Goal: Book appointment/travel/reservation

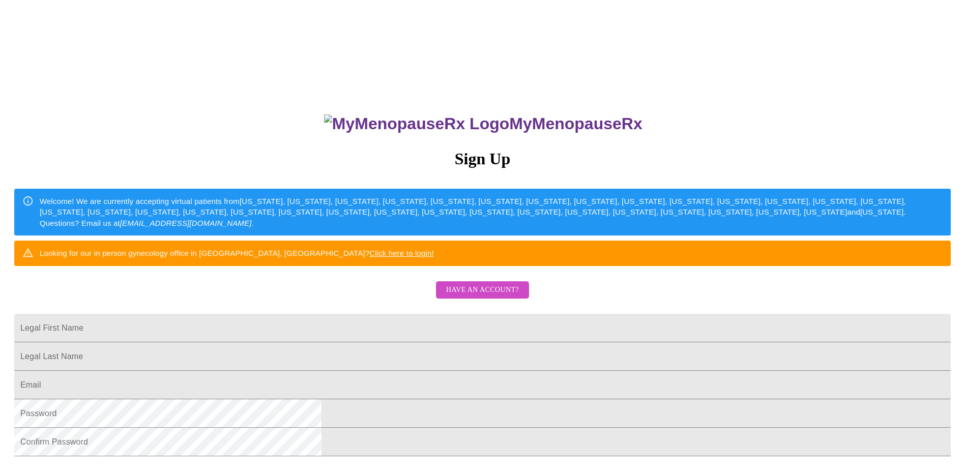
click at [467, 297] on span "Have an account?" at bounding box center [482, 290] width 73 height 13
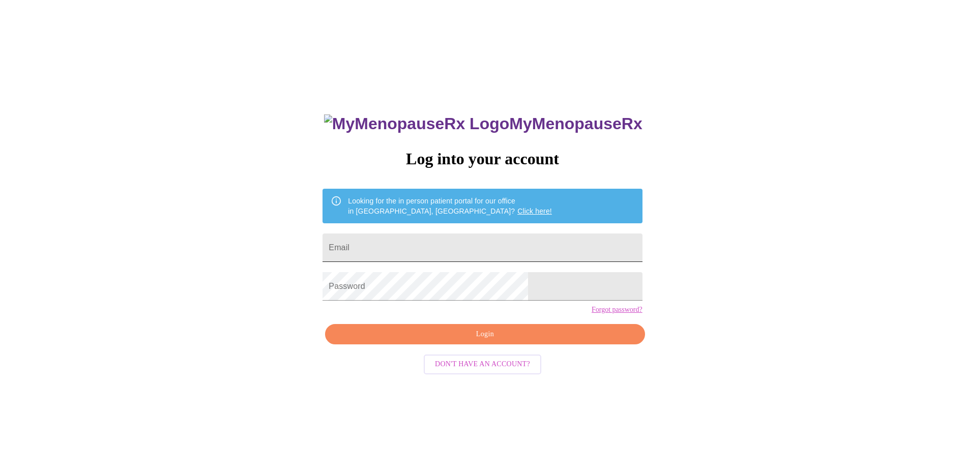
click at [435, 255] on input "Email" at bounding box center [481, 247] width 319 height 28
type input "[PERSON_NAME][EMAIL_ADDRESS][PERSON_NAME][DOMAIN_NAME]"
click at [443, 345] on button "Login" at bounding box center [484, 334] width 319 height 21
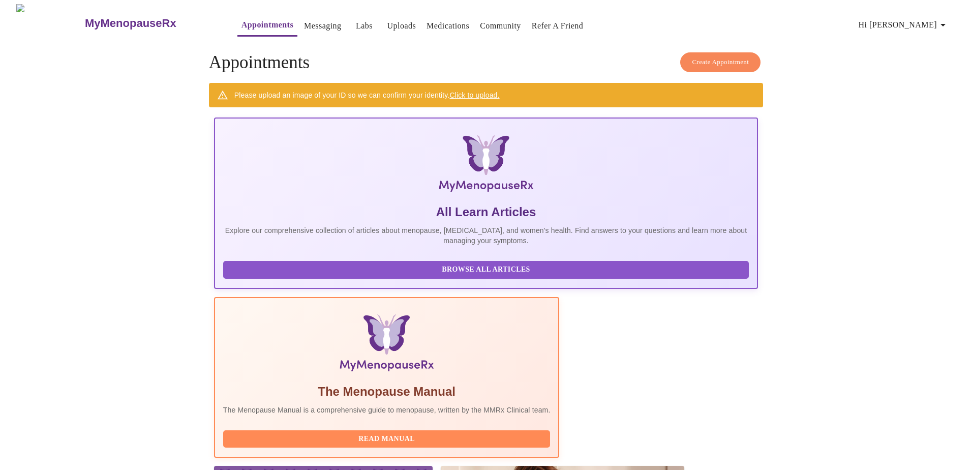
click at [484, 91] on link "Click to upload." at bounding box center [475, 95] width 50 height 8
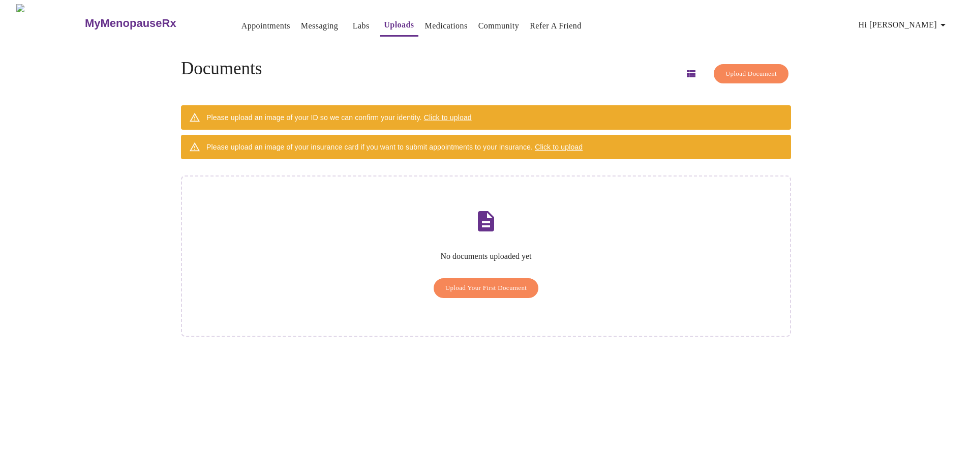
click at [466, 282] on span "Upload Your First Document" at bounding box center [487, 288] width 82 height 12
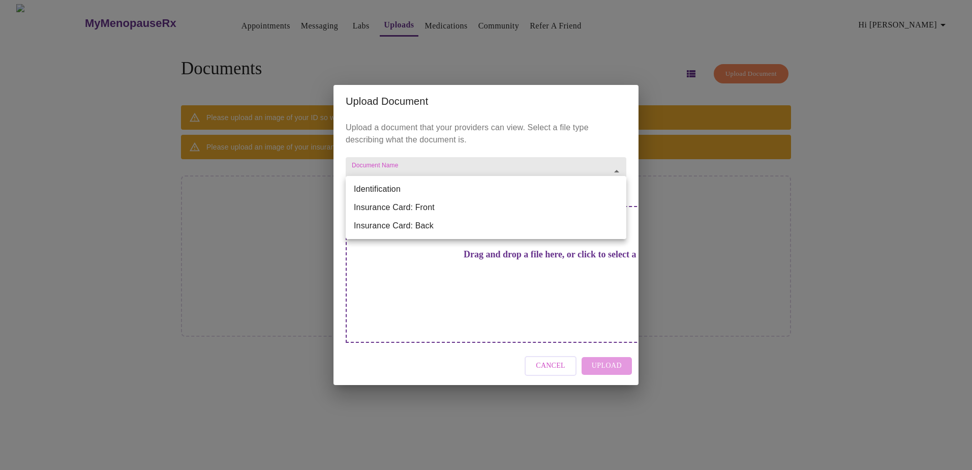
click at [405, 190] on body "MyMenopauseRx Appointments Messaging Labs Uploads Medications Community Refer a…" at bounding box center [486, 239] width 964 height 470
click at [425, 205] on li "Insurance Card: Front" at bounding box center [486, 207] width 281 height 18
type input "Insurance Card: Front"
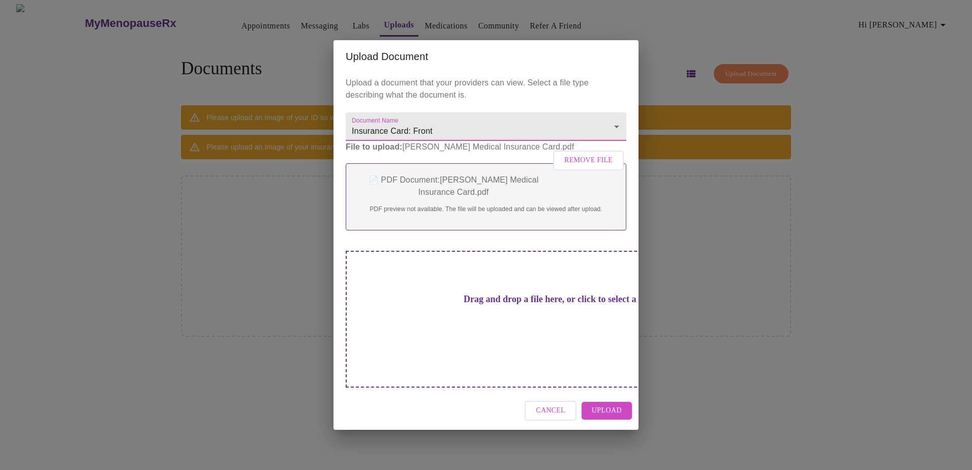
click at [605, 392] on div "Cancel Upload" at bounding box center [486, 411] width 305 height 38
click at [610, 404] on span "Upload" at bounding box center [607, 410] width 30 height 13
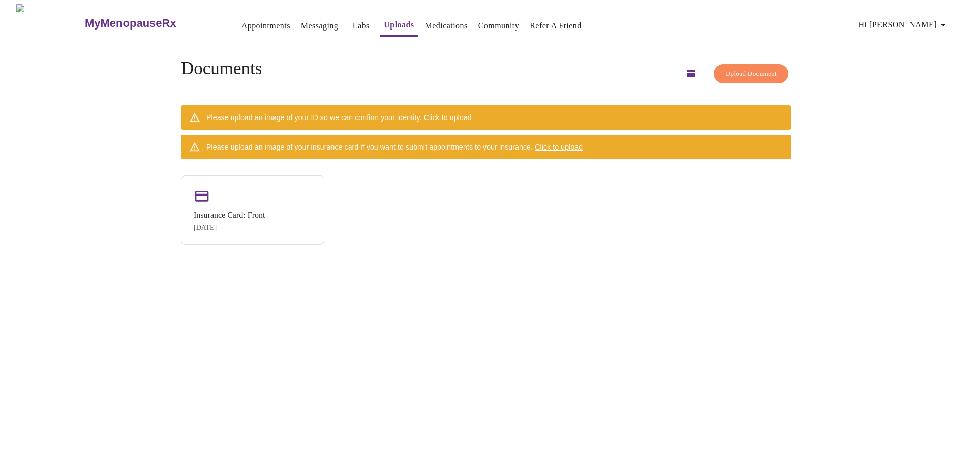
click at [573, 143] on span "Click to upload" at bounding box center [559, 147] width 48 height 8
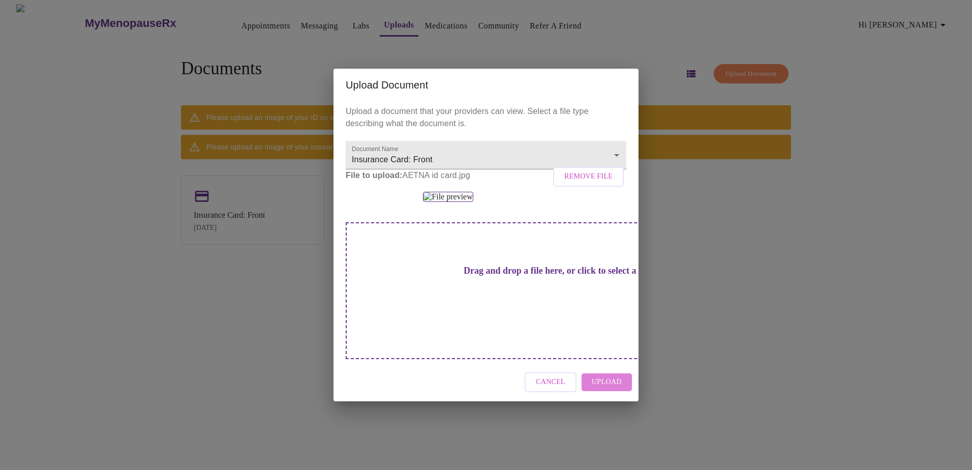
click at [603, 389] on span "Upload" at bounding box center [607, 382] width 30 height 13
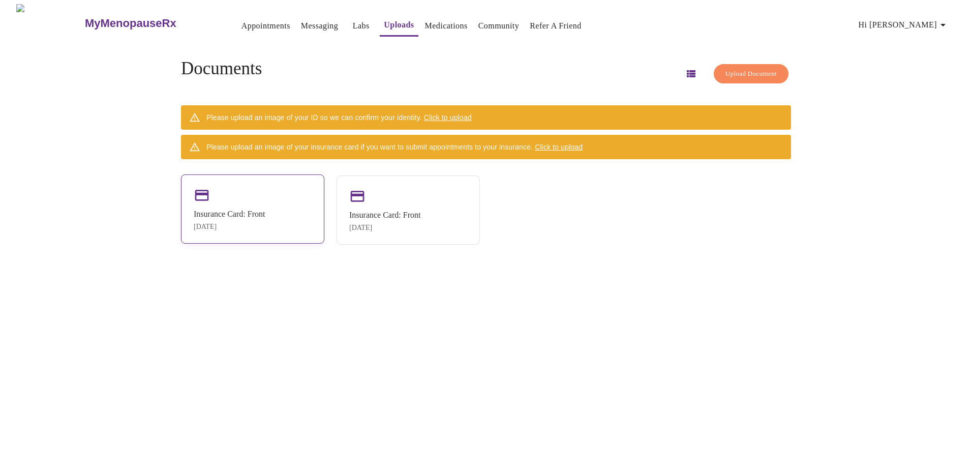
click at [231, 202] on div "Insurance Card: Front [DATE]" at bounding box center [252, 208] width 143 height 69
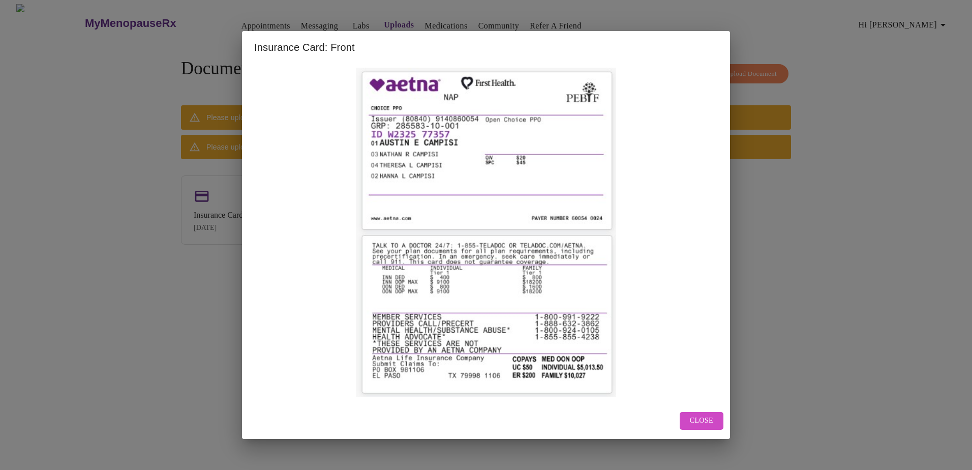
click at [168, 277] on div "Insurance Card: Front Close" at bounding box center [486, 235] width 972 height 470
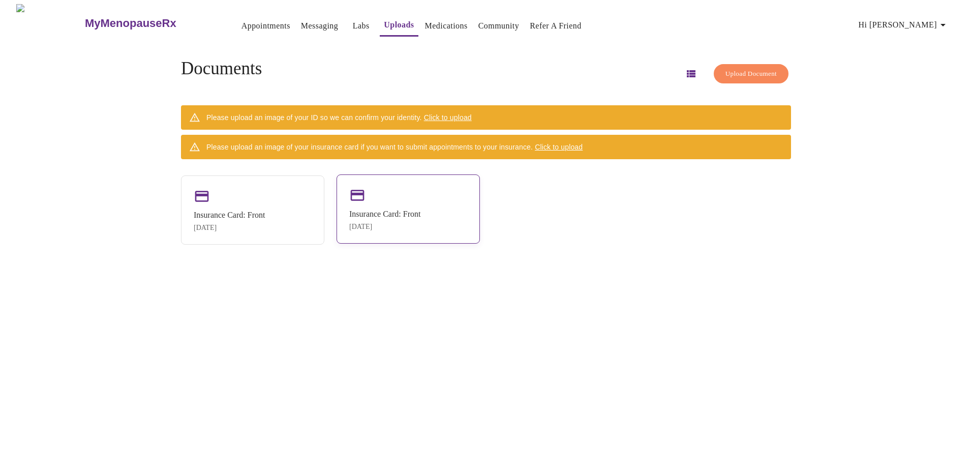
click at [366, 212] on div "Insurance Card: Front" at bounding box center [384, 214] width 71 height 9
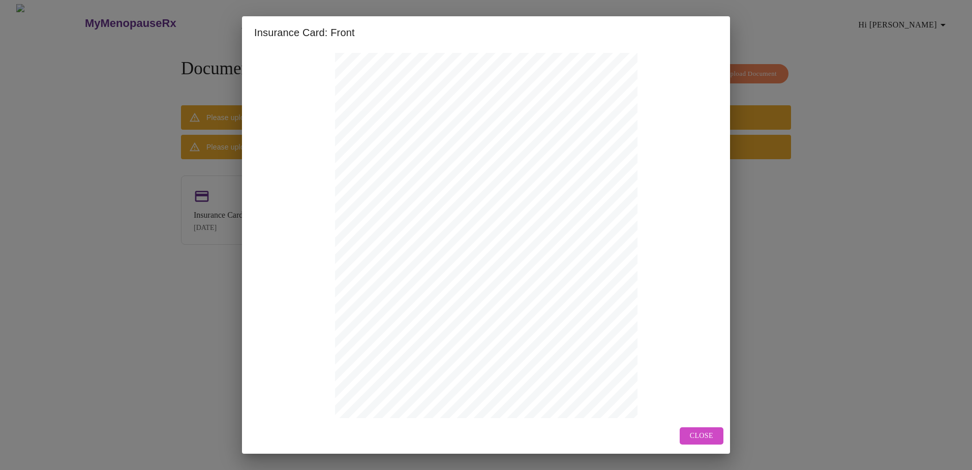
click at [708, 441] on span "Close" at bounding box center [701, 436] width 23 height 13
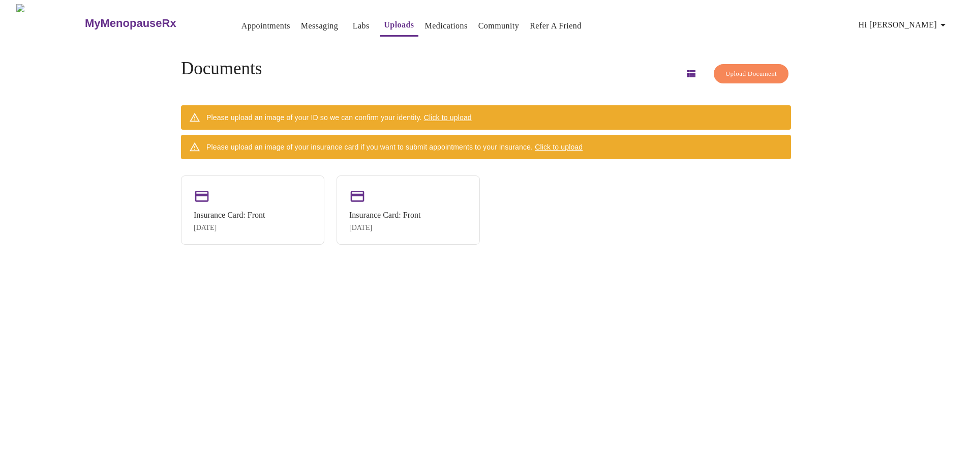
click at [726, 72] on span "Upload Document" at bounding box center [751, 74] width 51 height 12
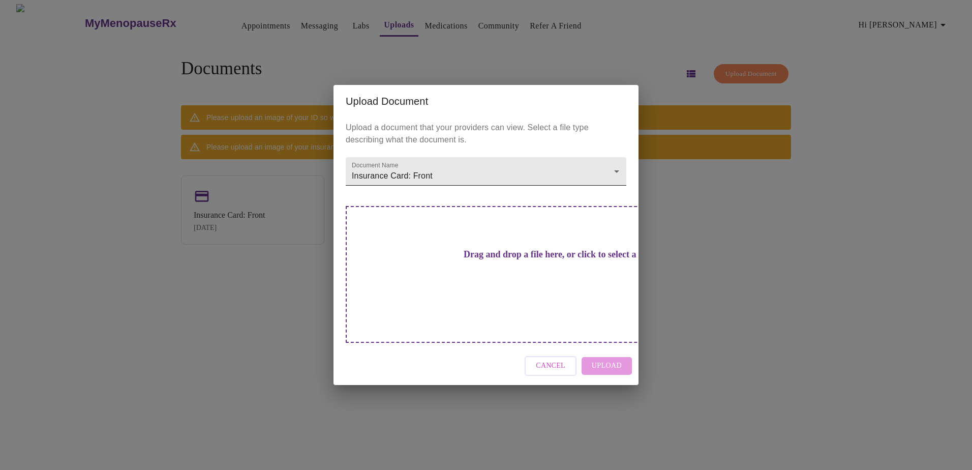
click at [443, 192] on body "MyMenopauseRx Appointments Messaging Labs Uploads Medications Community Refer a…" at bounding box center [486, 239] width 964 height 470
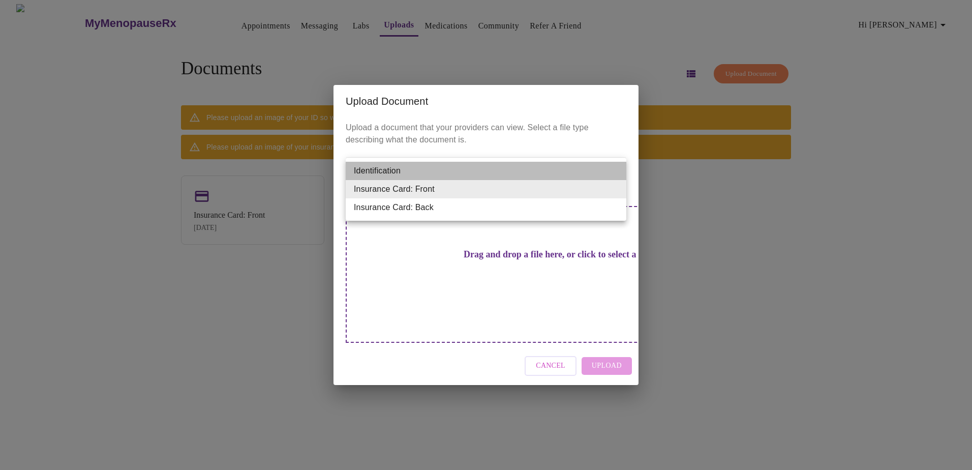
click at [437, 171] on li "Identification" at bounding box center [486, 171] width 281 height 18
type input "Identification"
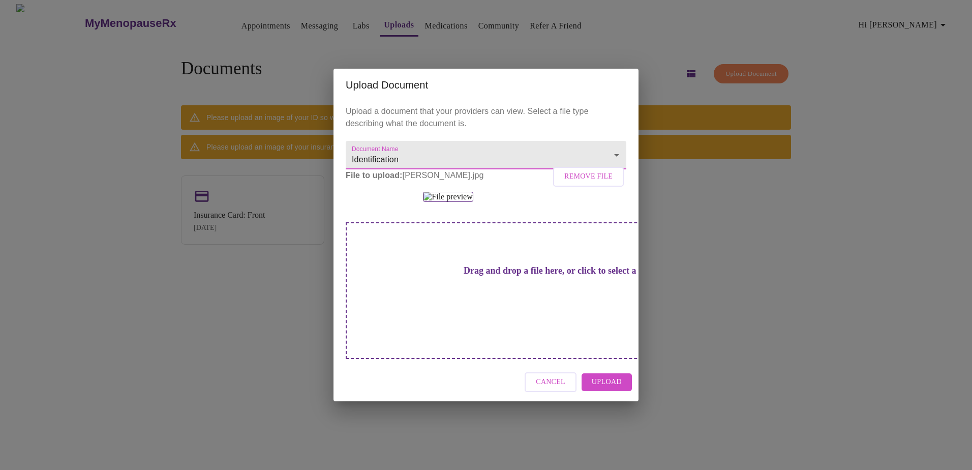
click at [610, 389] on span "Upload" at bounding box center [607, 382] width 30 height 13
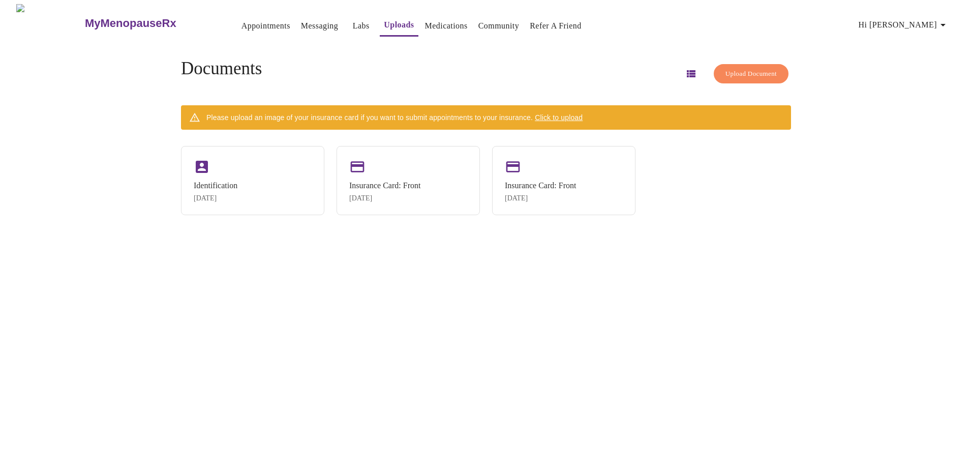
click at [243, 21] on link "Appointments" at bounding box center [266, 26] width 49 height 14
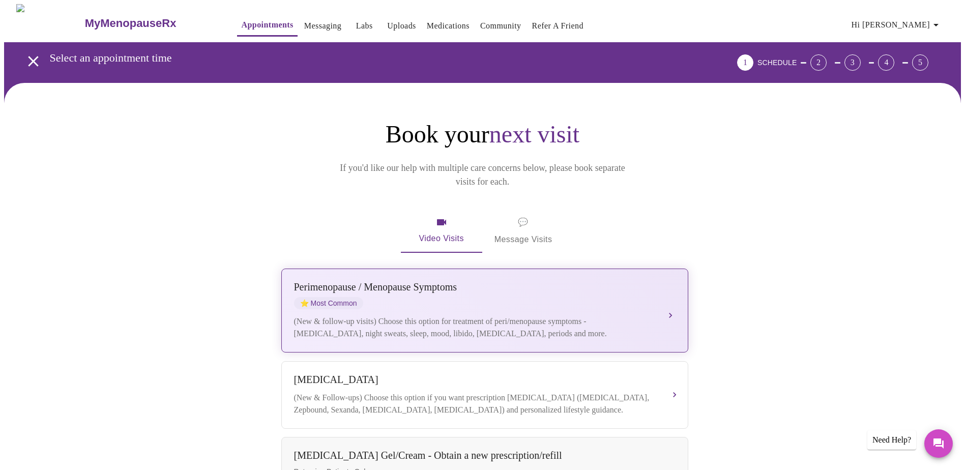
click at [653, 292] on div "Perimenopause / Menopause Symptoms ⭐ Most Common" at bounding box center [474, 295] width 361 height 28
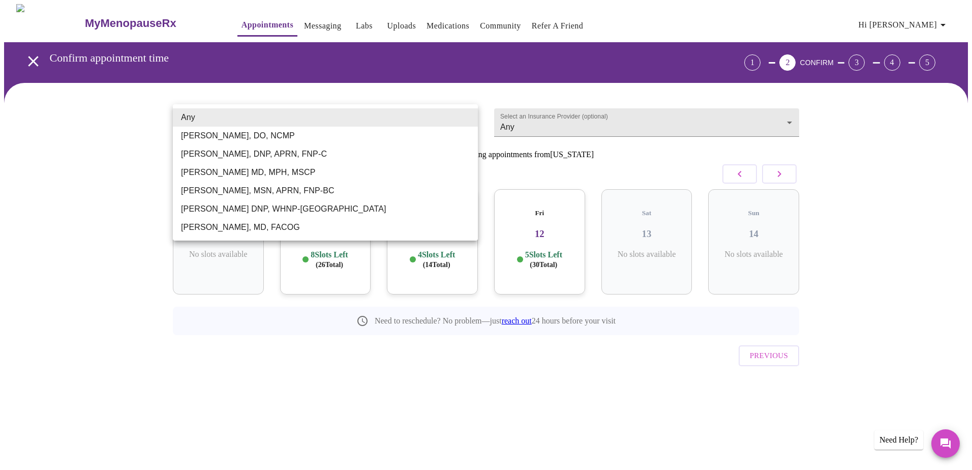
click at [265, 118] on body "MyMenopauseRx Appointments Messaging Labs Uploads Medications Community Refer a…" at bounding box center [486, 210] width 964 height 413
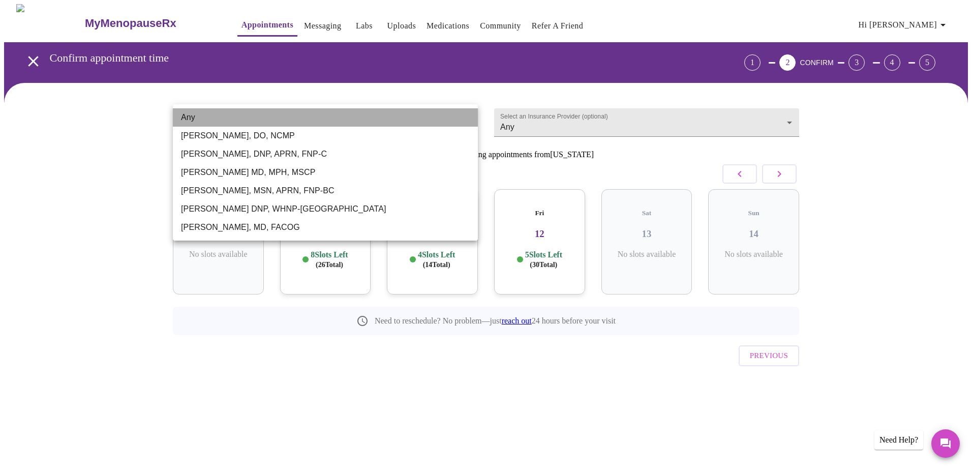
drag, startPoint x: 266, startPoint y: 117, endPoint x: 271, endPoint y: 123, distance: 7.6
click at [266, 117] on li "Any" at bounding box center [325, 117] width 305 height 18
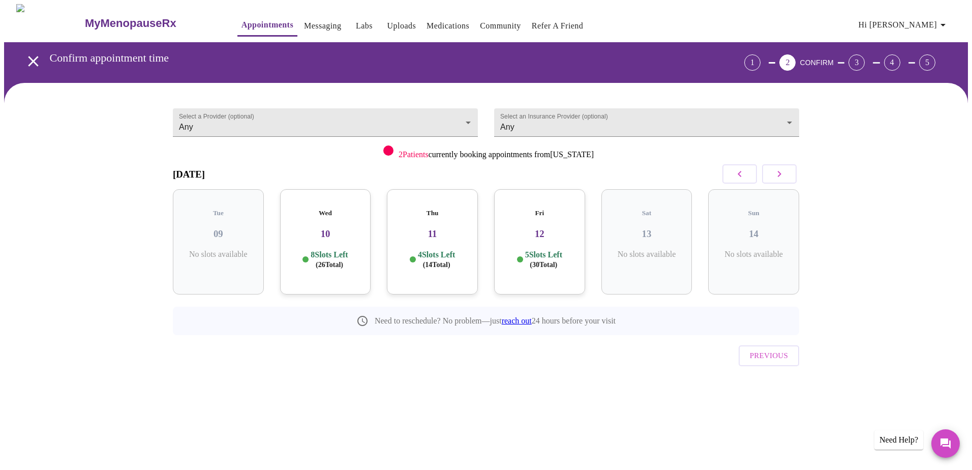
click at [323, 236] on div "Wed 10 8 Slots Left ( 26 Total)" at bounding box center [325, 241] width 91 height 105
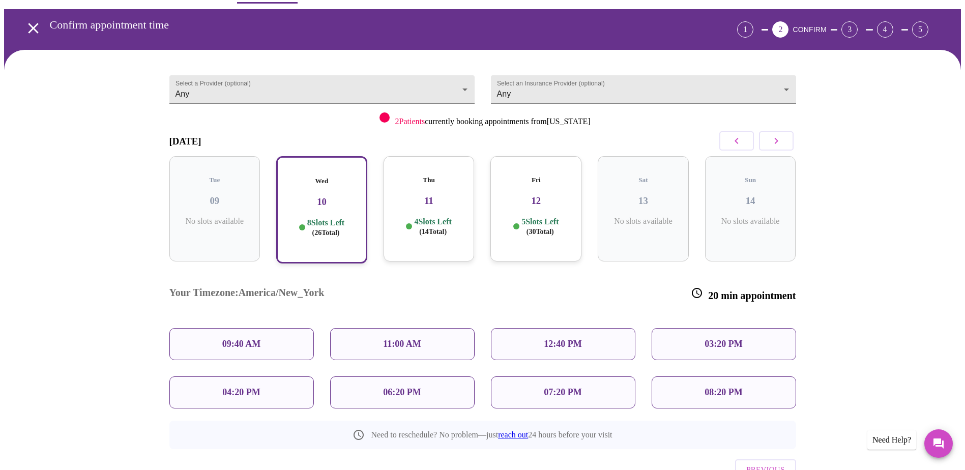
scroll to position [51, 0]
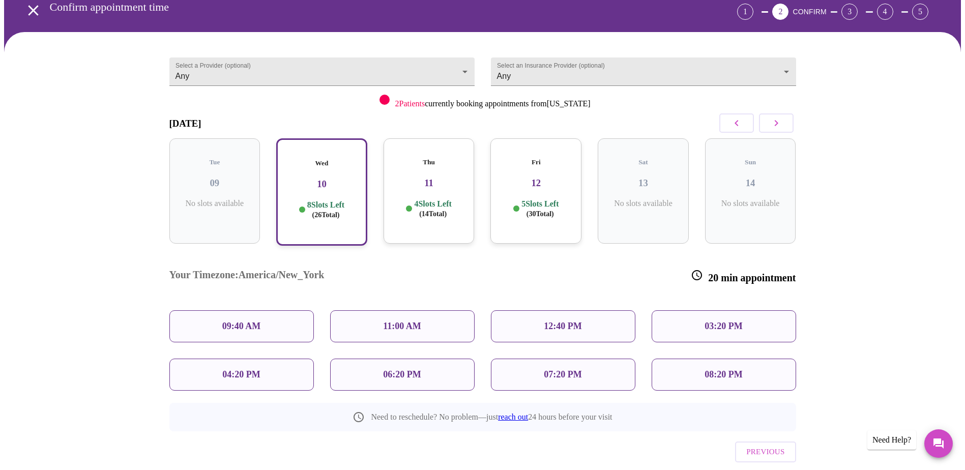
click at [524, 310] on div "12:40 PM" at bounding box center [563, 326] width 144 height 32
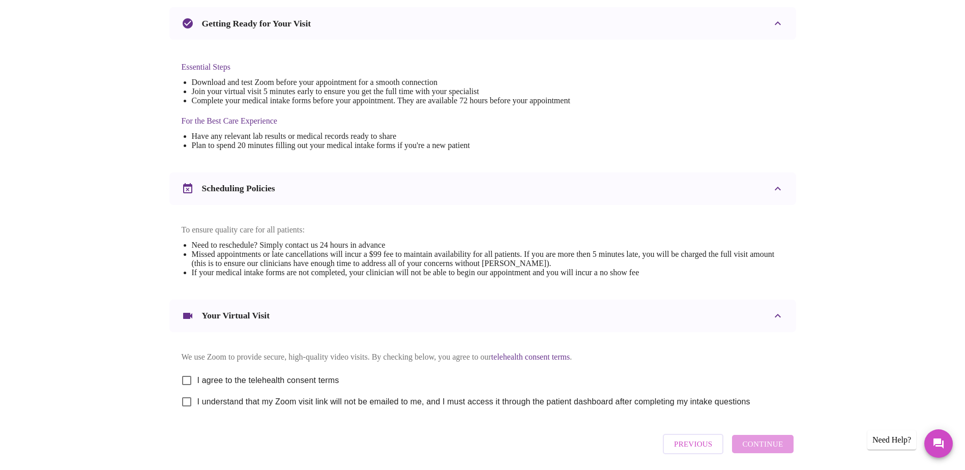
scroll to position [254, 0]
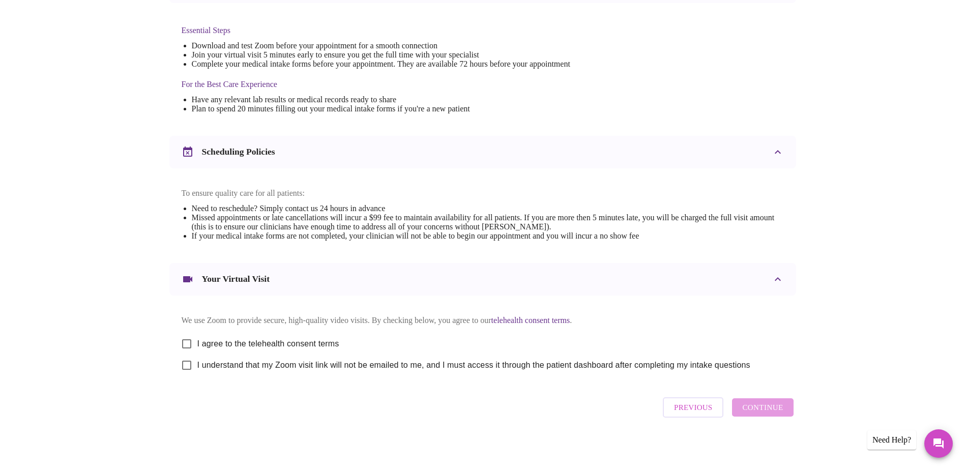
click at [184, 350] on input "I agree to the telehealth consent terms" at bounding box center [186, 343] width 21 height 21
checkbox input "true"
click at [180, 376] on input "I understand that my Zoom visit link will not be emailed to me, and I must acce…" at bounding box center [186, 364] width 21 height 21
checkbox input "true"
click at [772, 414] on span "Continue" at bounding box center [762, 407] width 41 height 13
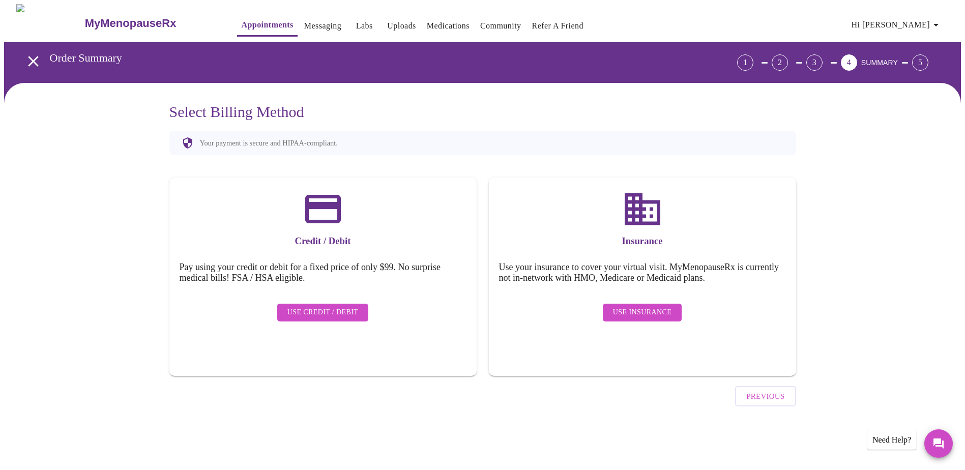
scroll to position [0, 0]
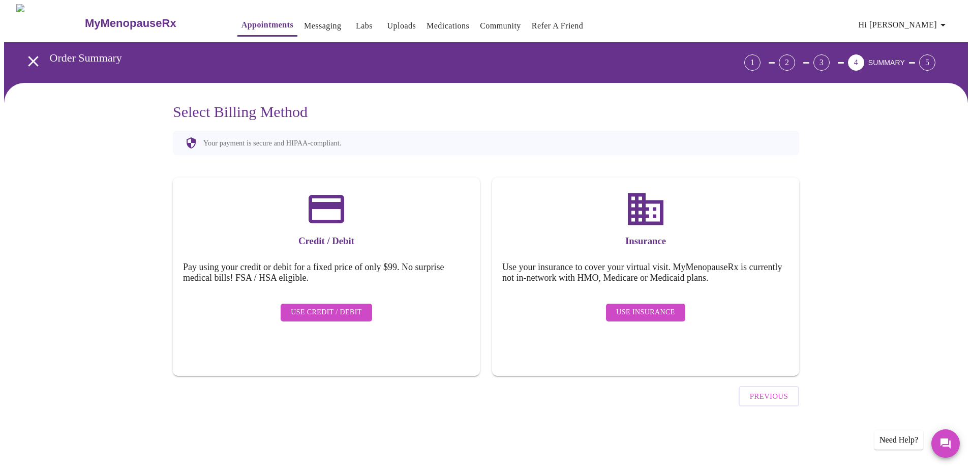
click at [656, 306] on span "Use Insurance" at bounding box center [645, 312] width 58 height 13
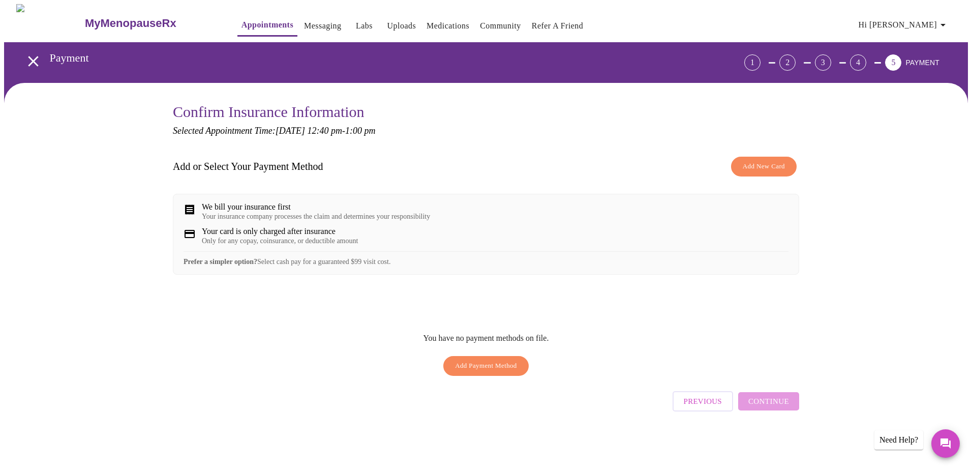
click at [296, 212] on div "We bill your insurance first" at bounding box center [316, 206] width 228 height 9
click at [757, 165] on span "Add New Card" at bounding box center [764, 167] width 42 height 12
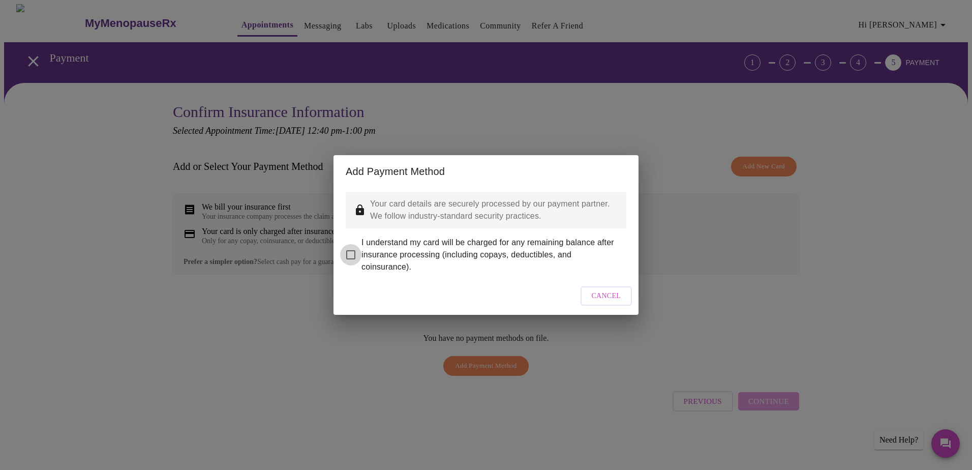
click at [341, 252] on input "I understand my card will be charged for any remaining balance after insurance …" at bounding box center [350, 254] width 21 height 21
checkbox input "true"
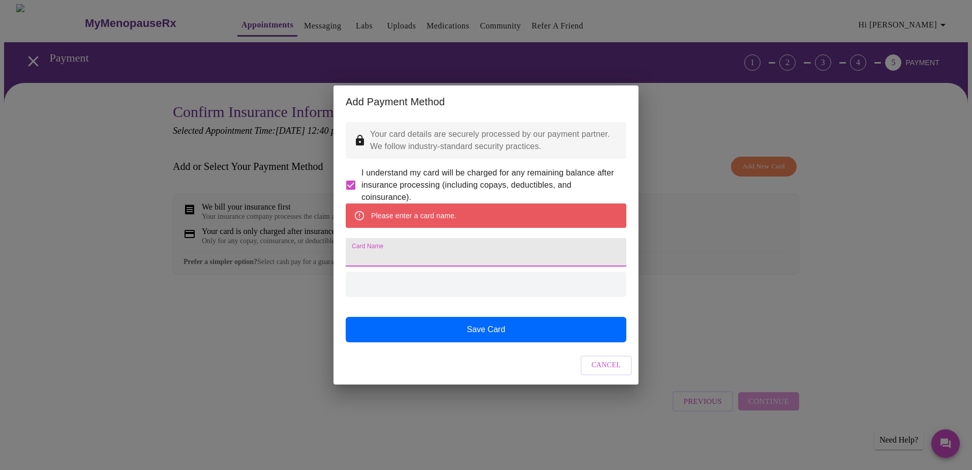
click at [386, 259] on input "Card Name" at bounding box center [486, 252] width 281 height 28
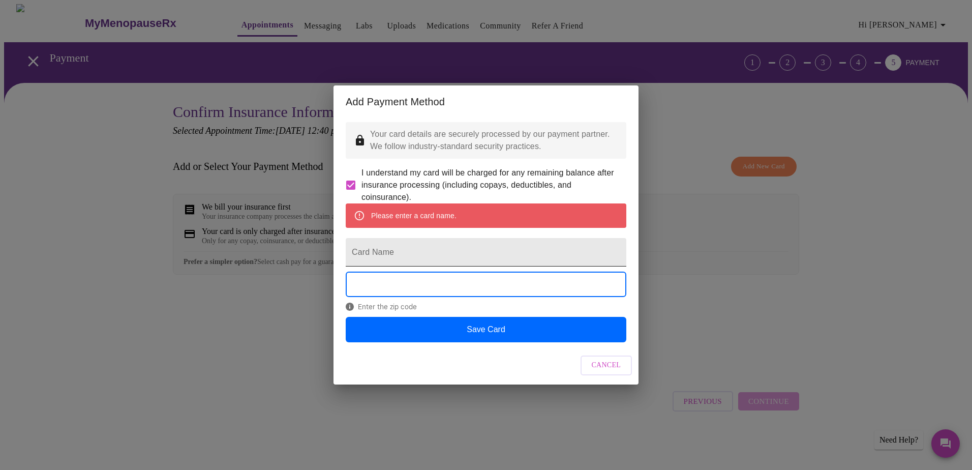
click at [483, 245] on input "Card Name" at bounding box center [486, 252] width 281 height 28
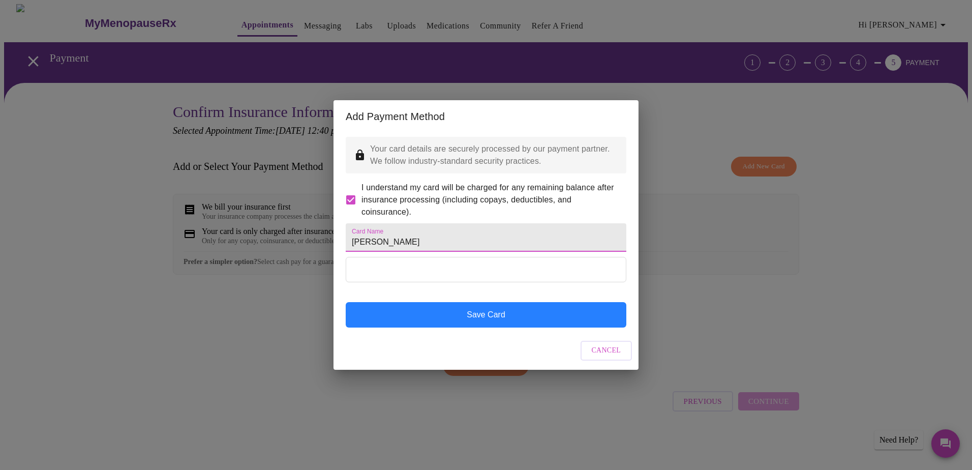
type input "Theresa Campisi"
click at [465, 328] on button "Save Card" at bounding box center [486, 314] width 281 height 25
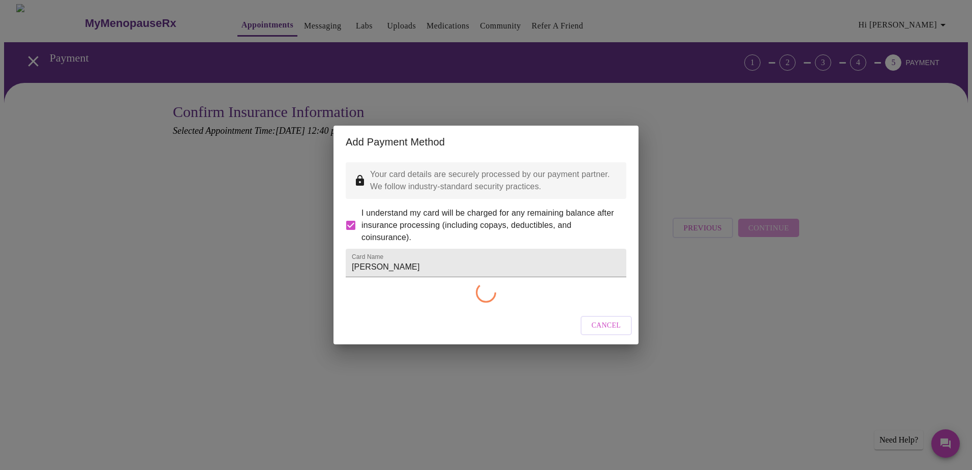
checkbox input "false"
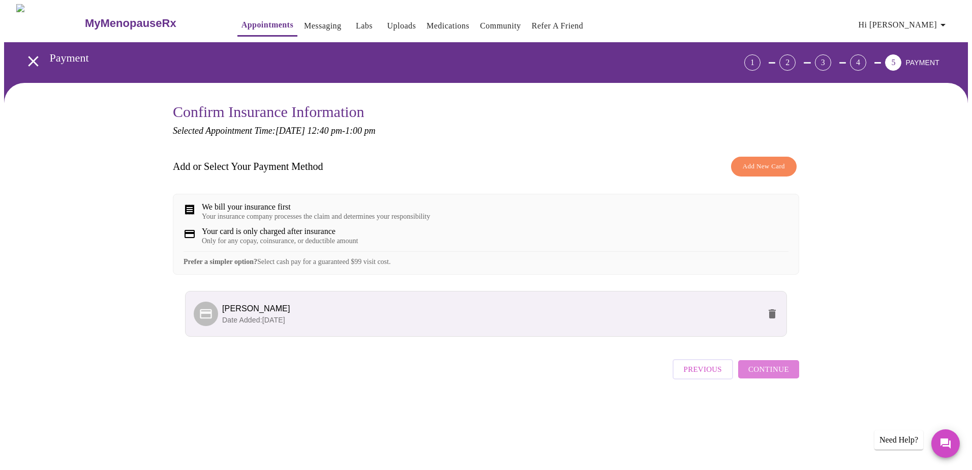
click at [798, 378] on button "Continue" at bounding box center [768, 369] width 61 height 18
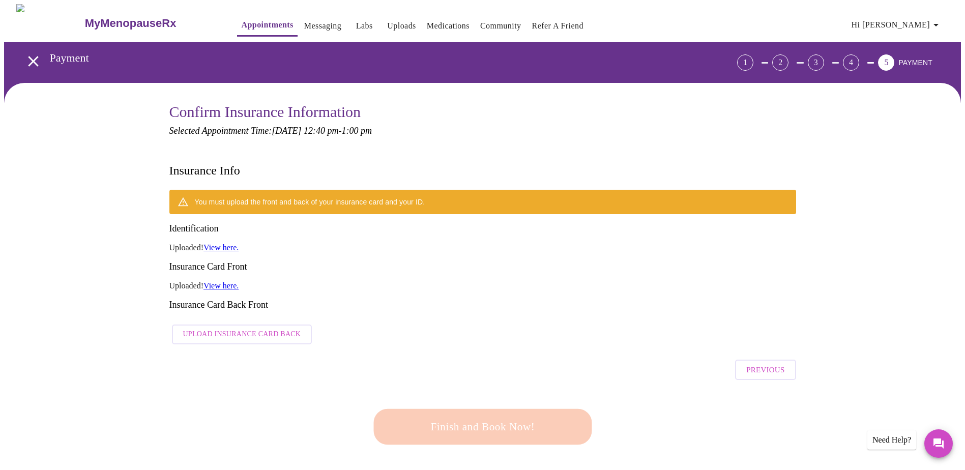
click at [509, 395] on div "Finish and Book Now!" at bounding box center [482, 426] width 224 height 63
click at [247, 328] on span "Upload Insurance Card Back" at bounding box center [242, 334] width 118 height 13
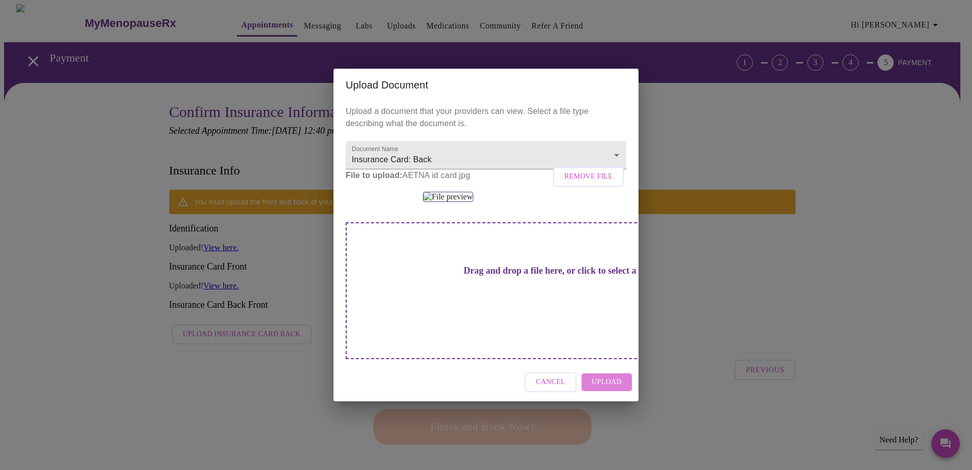
click at [605, 389] on span "Upload" at bounding box center [607, 382] width 30 height 13
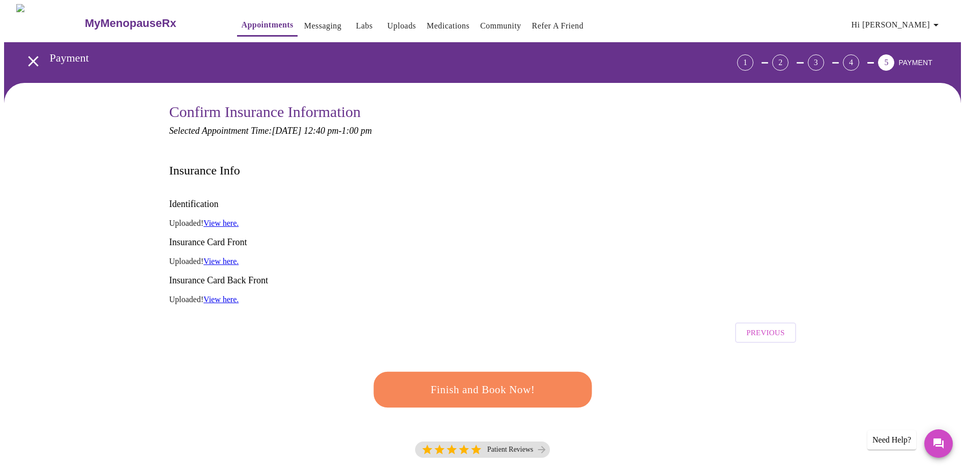
click at [233, 257] on link "View here." at bounding box center [220, 261] width 35 height 9
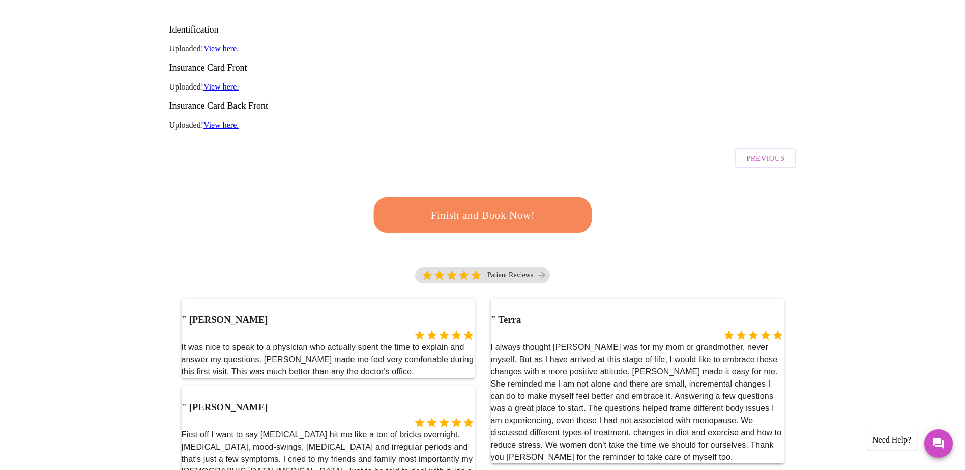
scroll to position [203, 0]
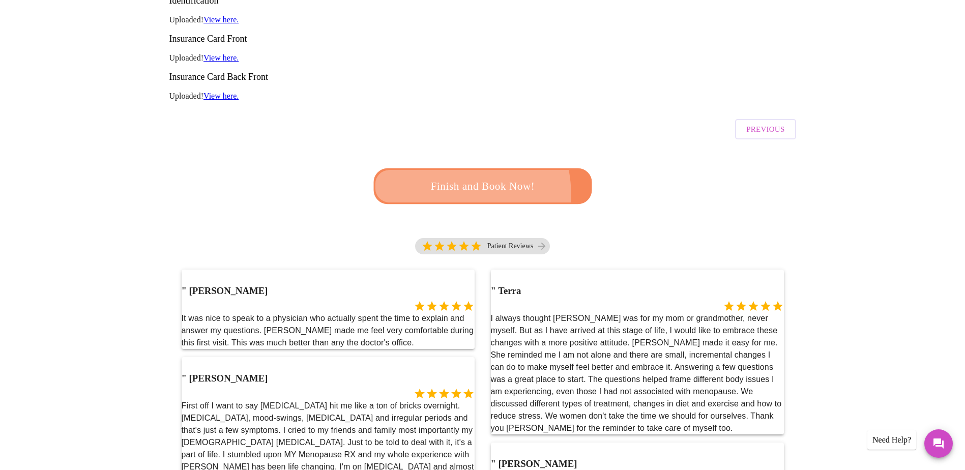
click at [440, 177] on span "Finish and Book Now!" at bounding box center [483, 186] width 188 height 19
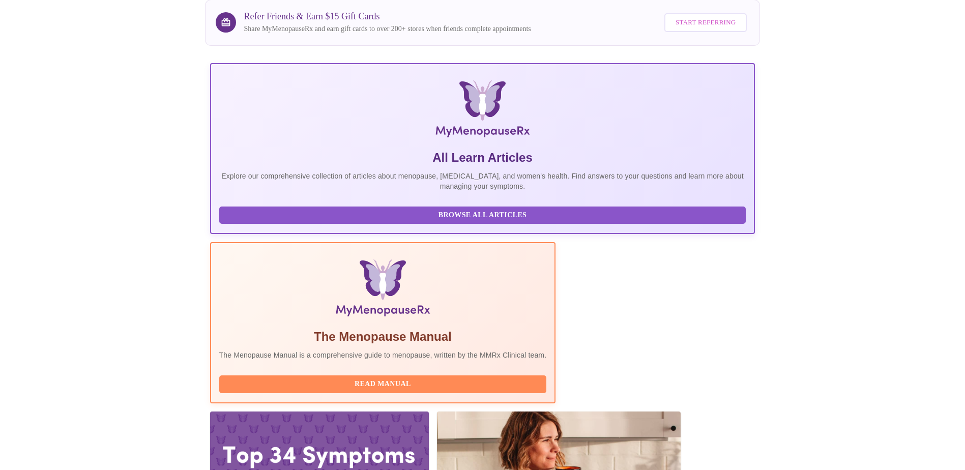
scroll to position [87, 0]
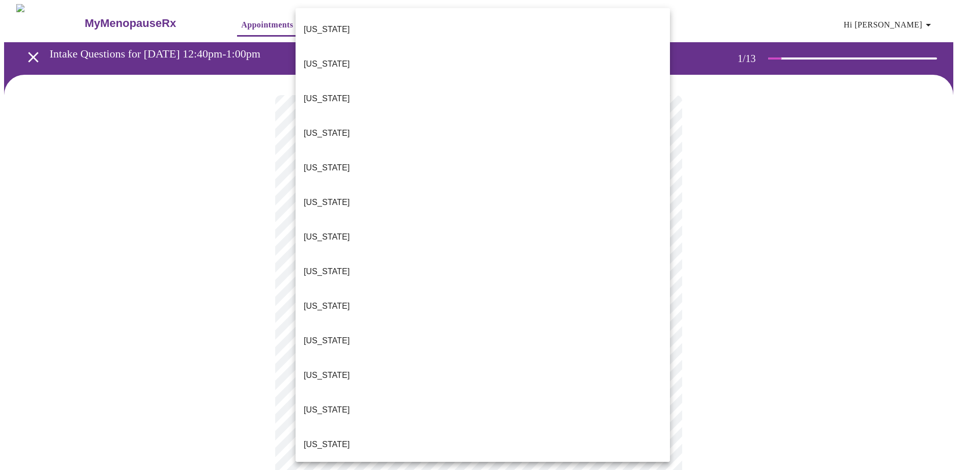
click at [437, 221] on body "MyMenopauseRx Appointments Messaging Labs Uploads Medications Community Refer a…" at bounding box center [482, 471] width 957 height 935
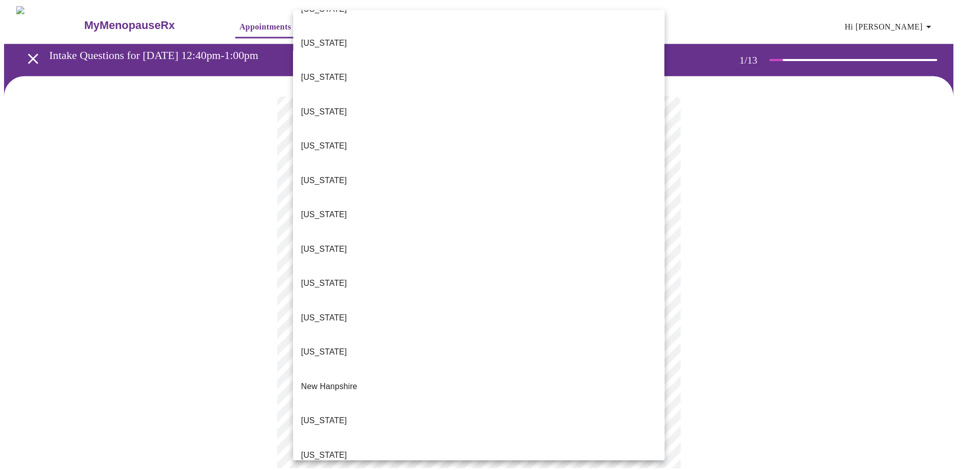
scroll to position [814, 0]
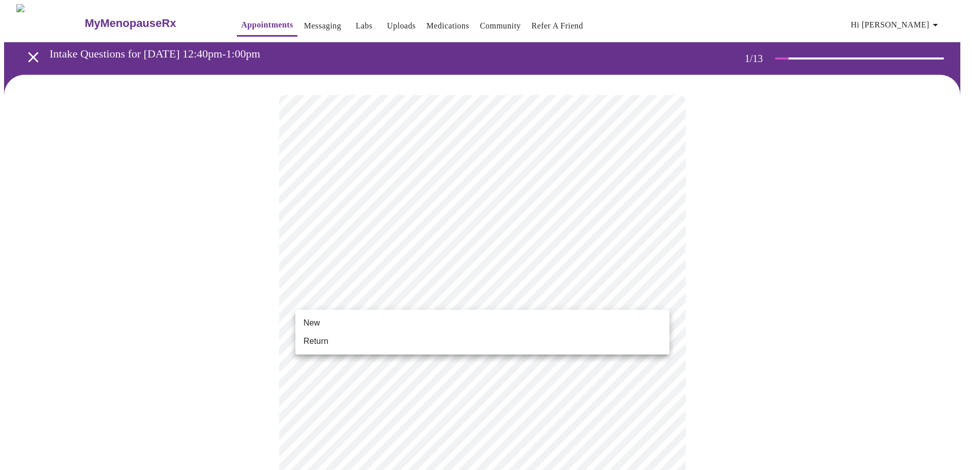
click at [377, 289] on body "MyMenopauseRx Appointments Messaging Labs Uploads Medications Community Refer a…" at bounding box center [486, 468] width 964 height 929
click at [367, 321] on li "New" at bounding box center [482, 323] width 374 height 18
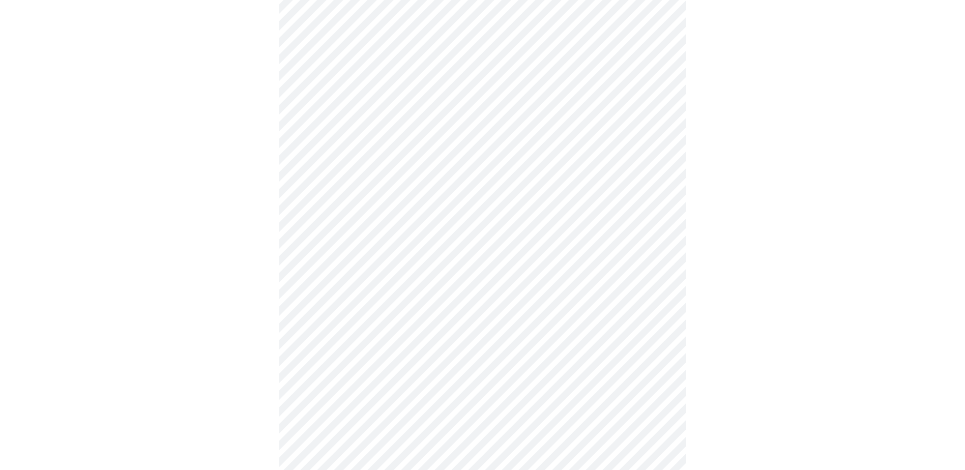
scroll to position [407, 0]
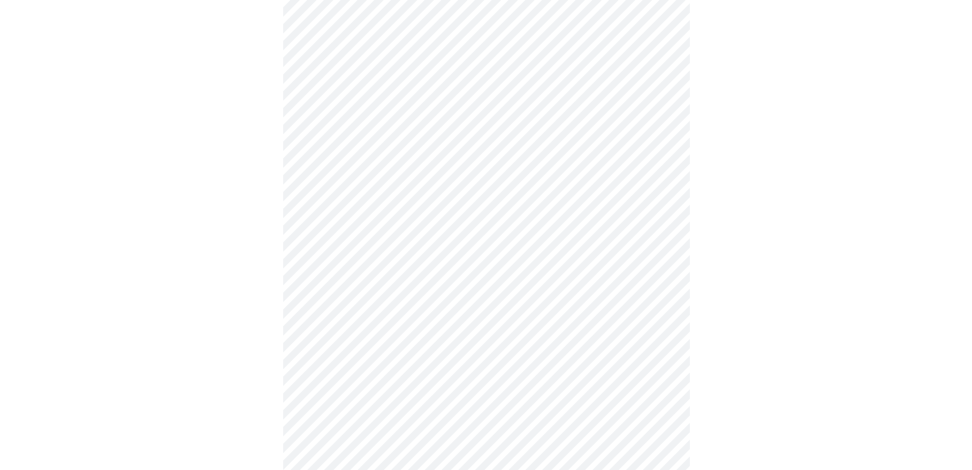
click at [474, 373] on body "MyMenopauseRx Appointments Messaging Labs Uploads Medications Community Refer a…" at bounding box center [482, 54] width 957 height 915
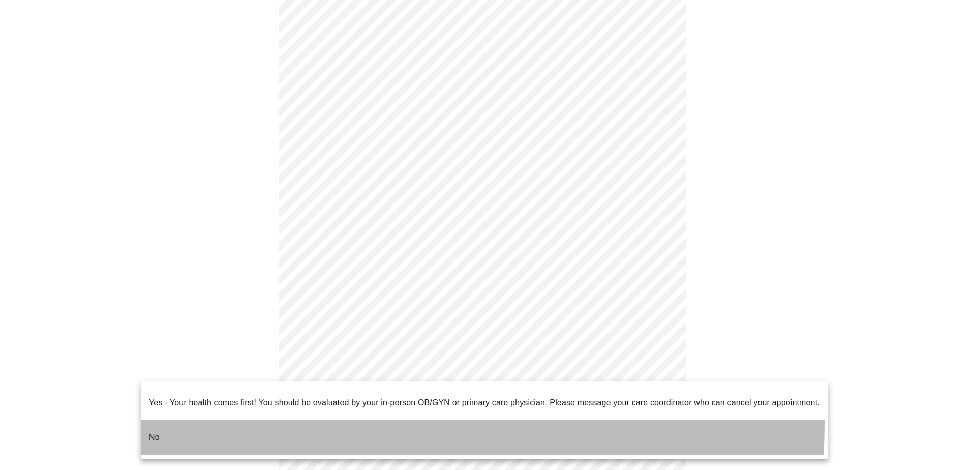
click at [174, 420] on li "No" at bounding box center [485, 437] width 688 height 35
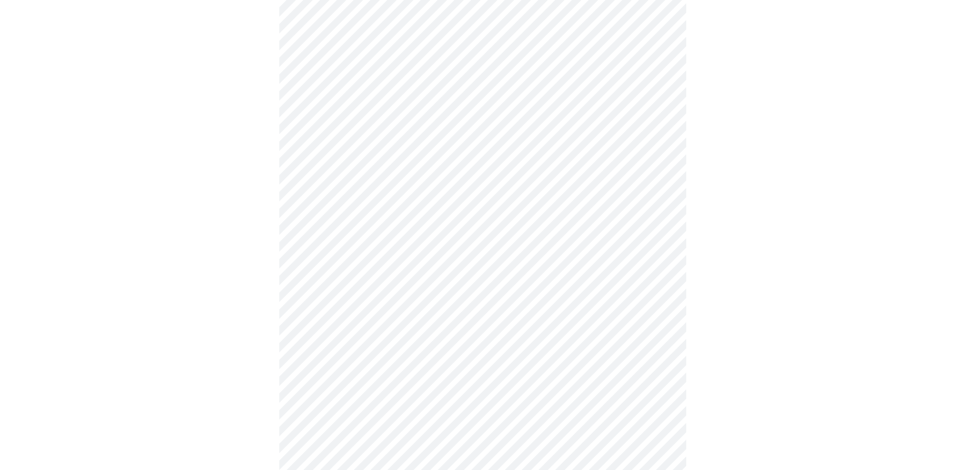
scroll to position [0, 0]
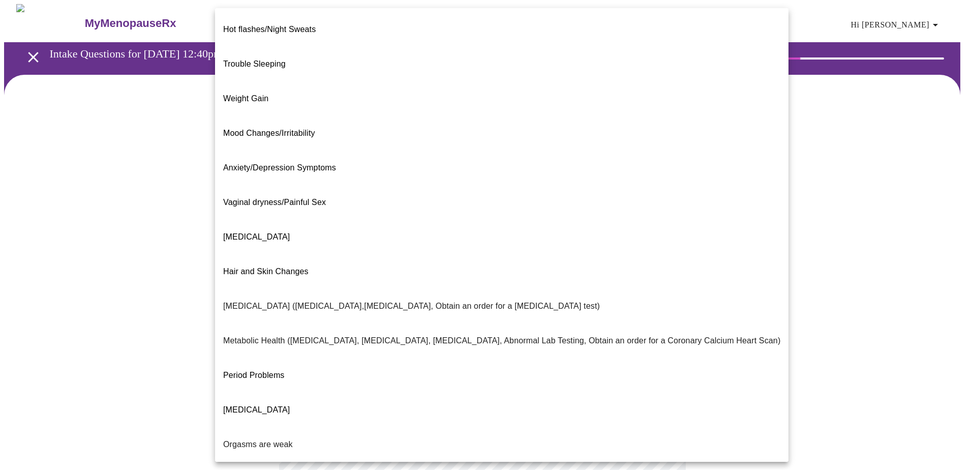
click at [519, 217] on body "MyMenopauseRx Appointments Messaging Labs Uploads Medications Community Refer a…" at bounding box center [486, 309] width 964 height 611
click at [268, 26] on p "Hot flashes/Night Sweats" at bounding box center [269, 29] width 93 height 12
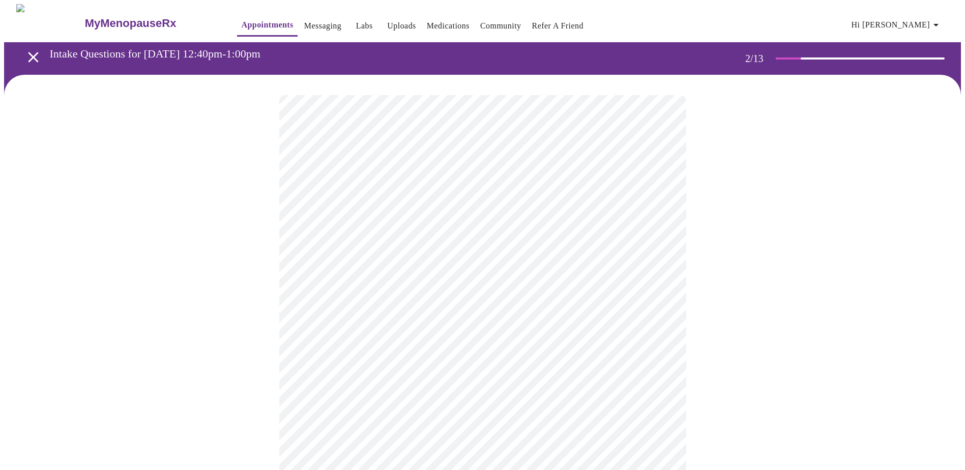
click at [432, 214] on body "MyMenopauseRx Appointments Messaging Labs Uploads Medications Community Refer a…" at bounding box center [482, 306] width 957 height 605
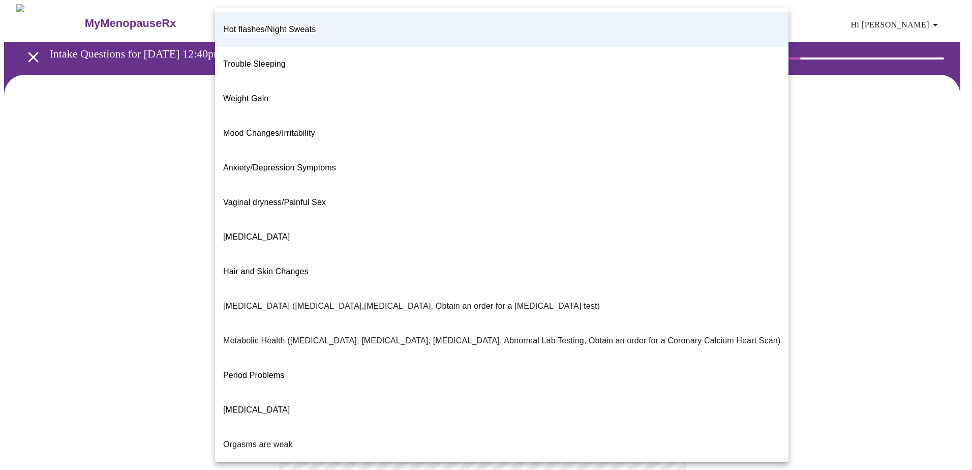
click at [292, 54] on li "Trouble Sleeping" at bounding box center [502, 64] width 574 height 35
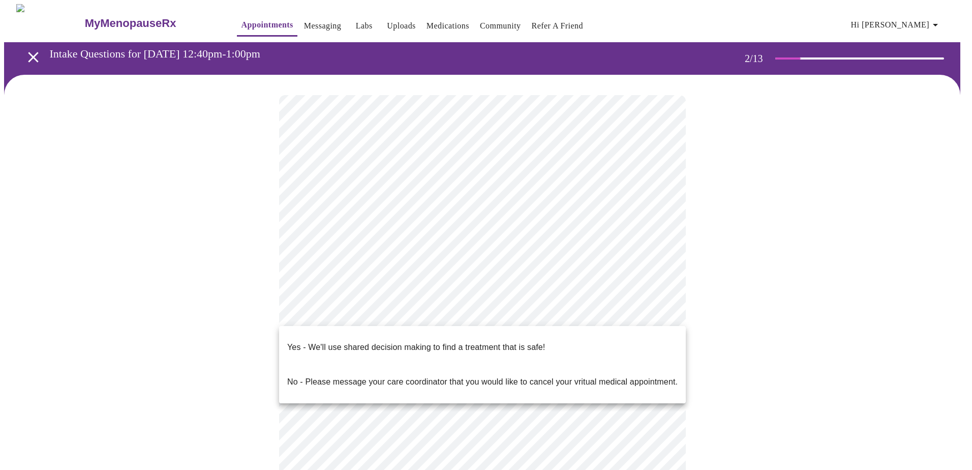
click at [398, 310] on body "MyMenopauseRx Appointments Messaging Labs Uploads Medications Community Refer a…" at bounding box center [486, 306] width 964 height 605
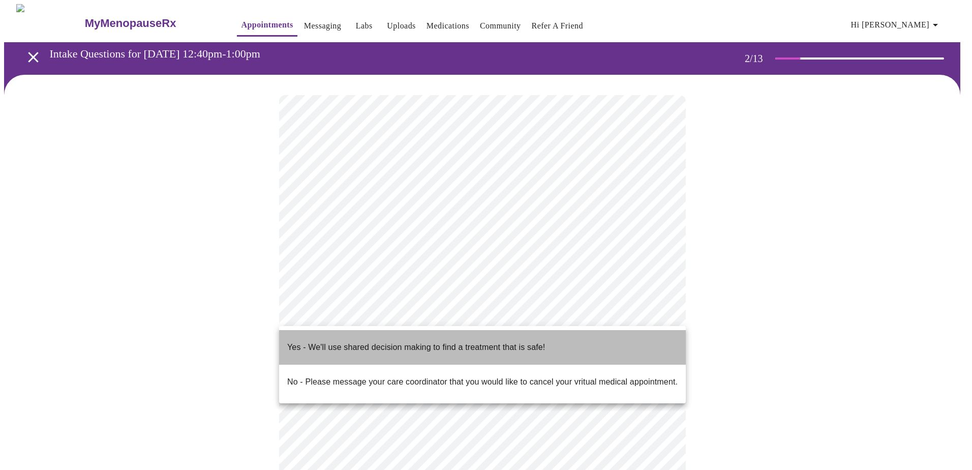
click at [391, 341] on p "Yes - We'll use shared decision making to find a treatment that is safe!" at bounding box center [416, 347] width 258 height 12
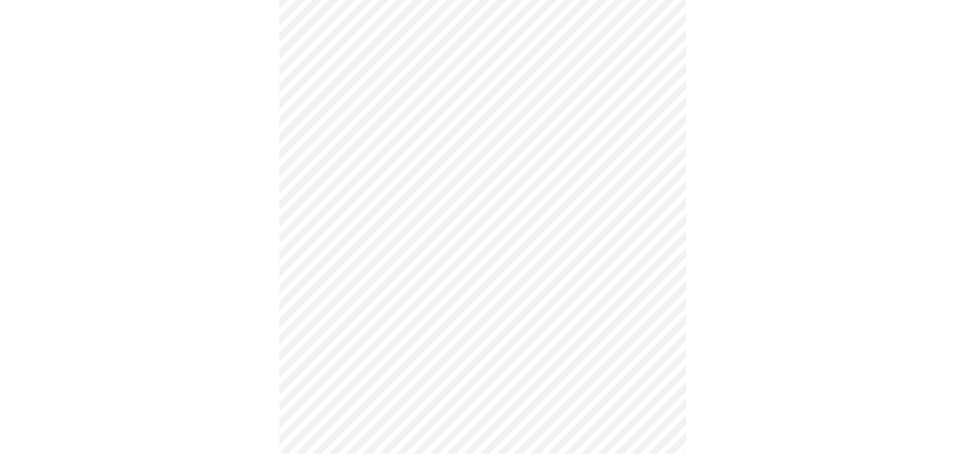
scroll to position [107, 0]
click at [726, 344] on div at bounding box center [482, 220] width 957 height 507
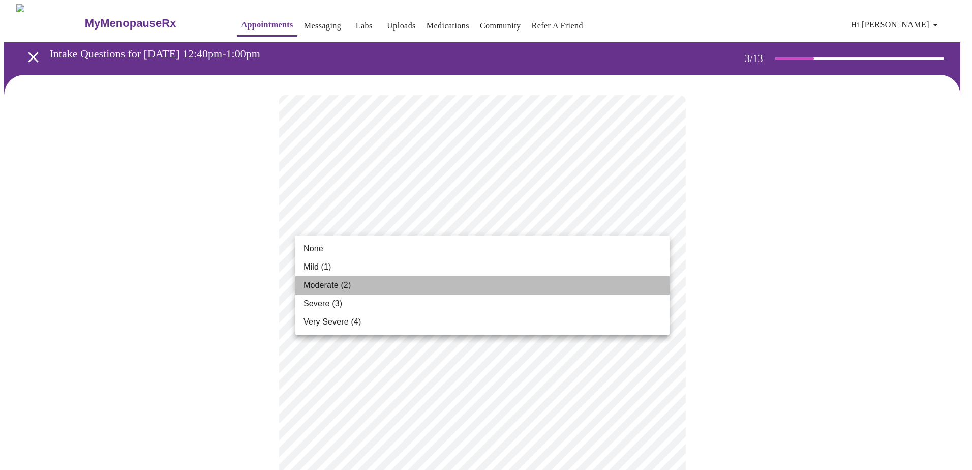
click at [382, 287] on li "Moderate (2)" at bounding box center [482, 285] width 374 height 18
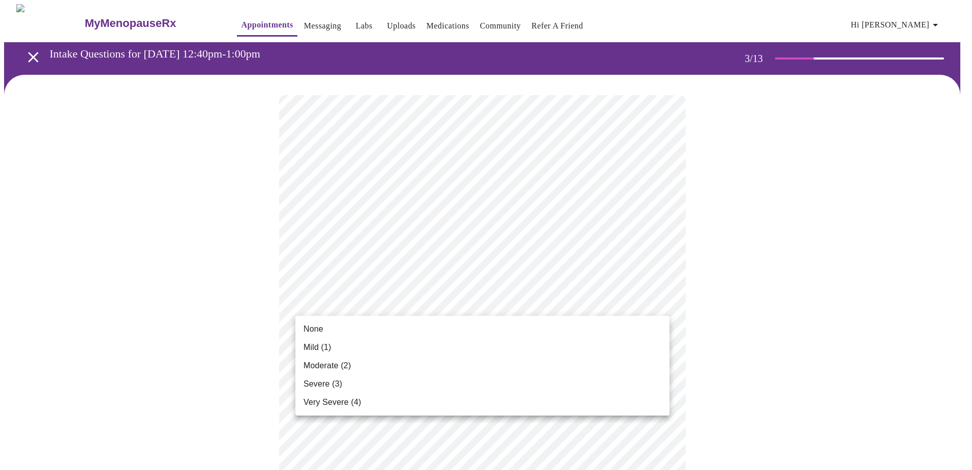
click at [366, 329] on li "None" at bounding box center [482, 329] width 374 height 18
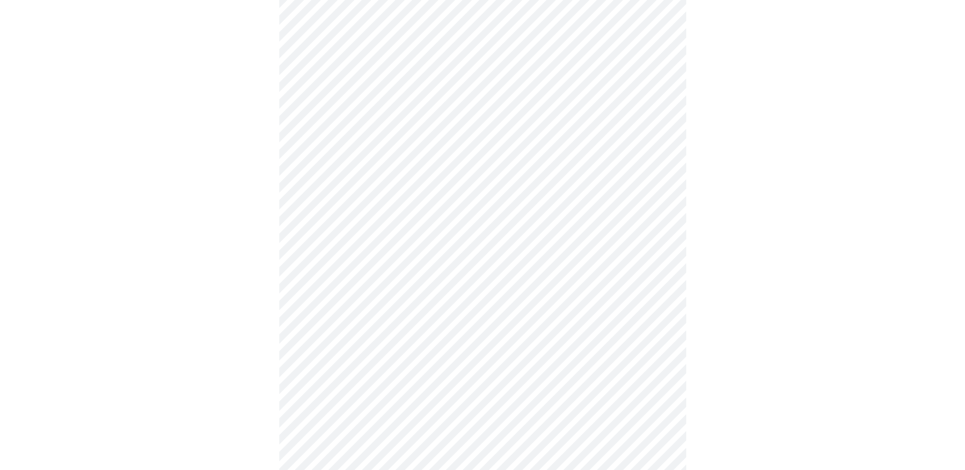
scroll to position [203, 0]
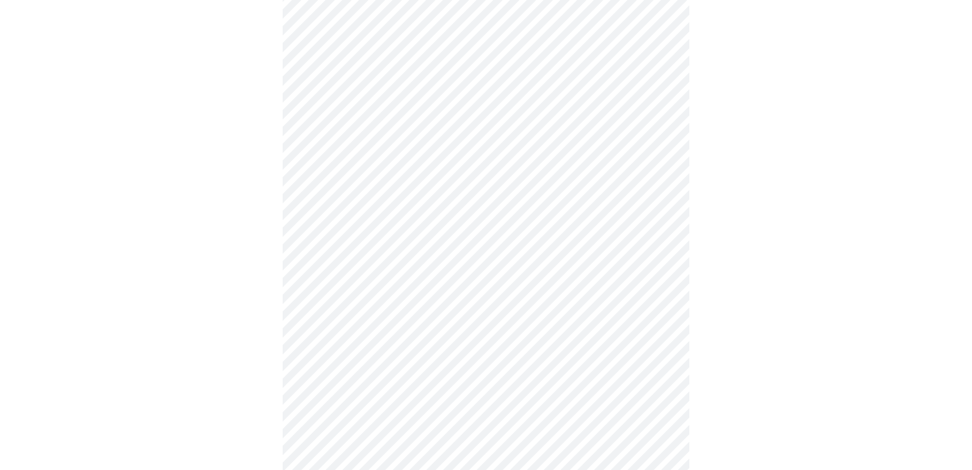
click at [448, 185] on body "MyMenopauseRx Appointments Messaging Labs Uploads Medications Community Refer a…" at bounding box center [486, 463] width 964 height 1324
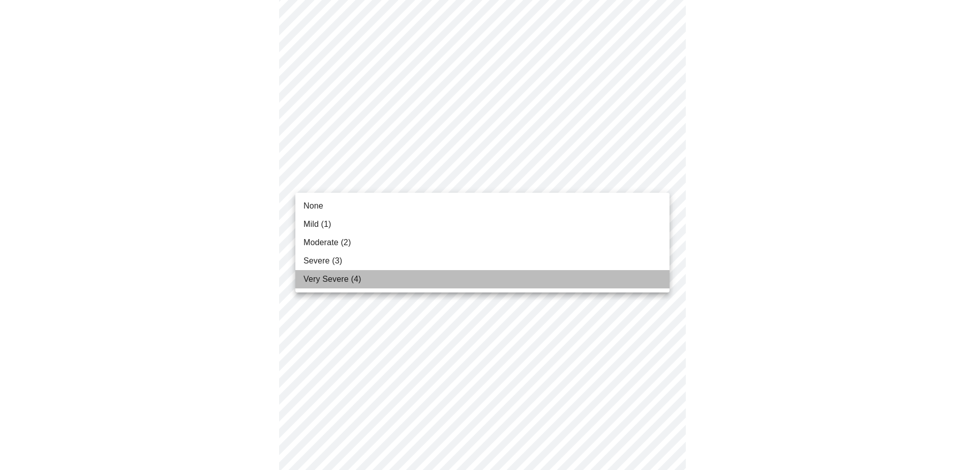
click at [416, 276] on li "Very Severe (4)" at bounding box center [482, 279] width 374 height 18
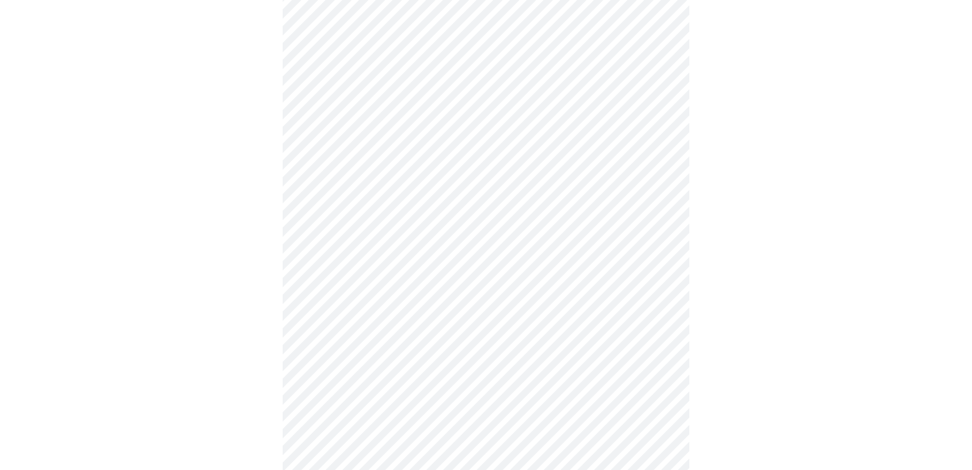
click at [388, 260] on body "MyMenopauseRx Appointments Messaging Labs Uploads Medications Community Refer a…" at bounding box center [486, 456] width 964 height 1310
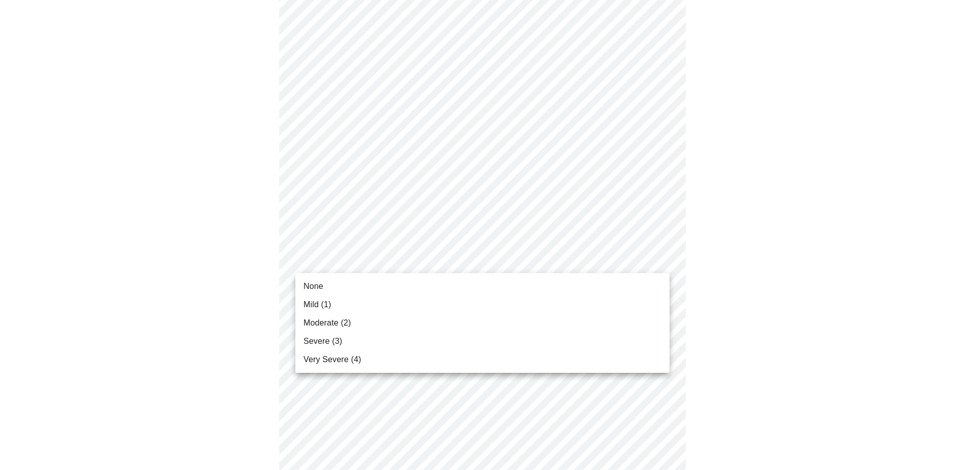
click at [360, 325] on li "Moderate (2)" at bounding box center [482, 323] width 374 height 18
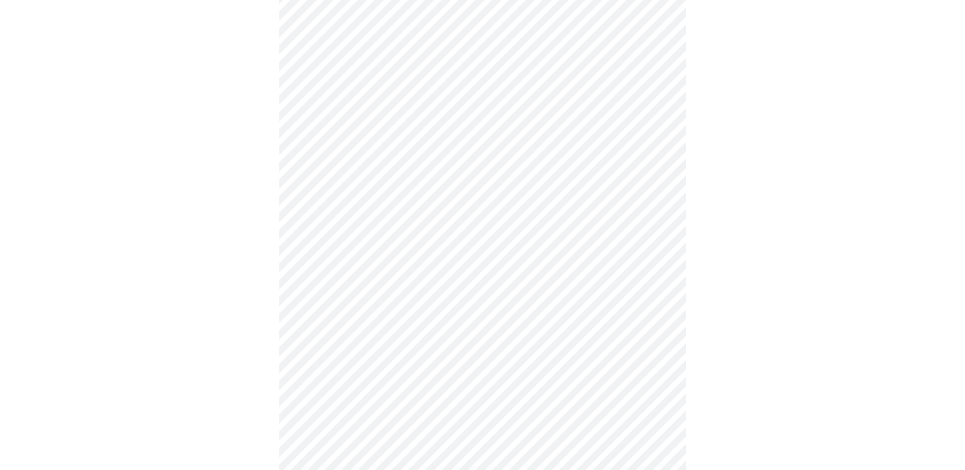
scroll to position [356, 0]
click at [426, 173] on body "MyMenopauseRx Appointments Messaging Labs Uploads Medications Community Refer a…" at bounding box center [482, 296] width 957 height 1296
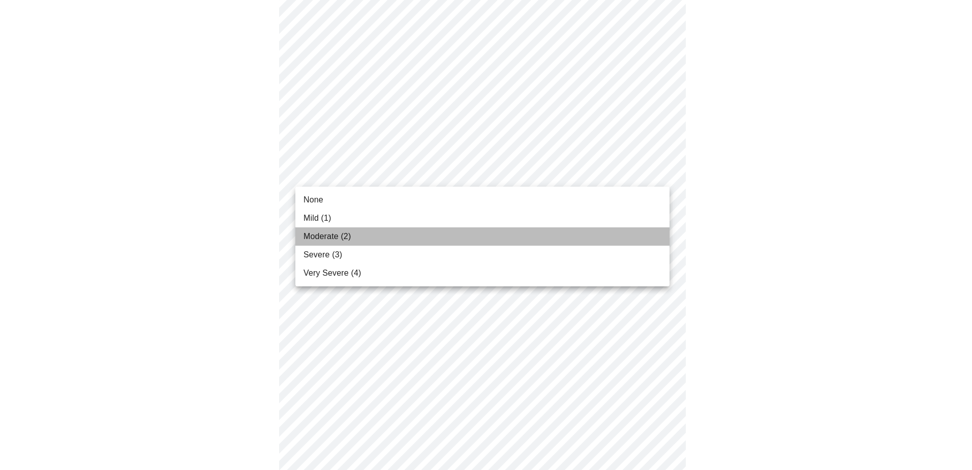
click at [353, 228] on li "Moderate (2)" at bounding box center [482, 236] width 374 height 18
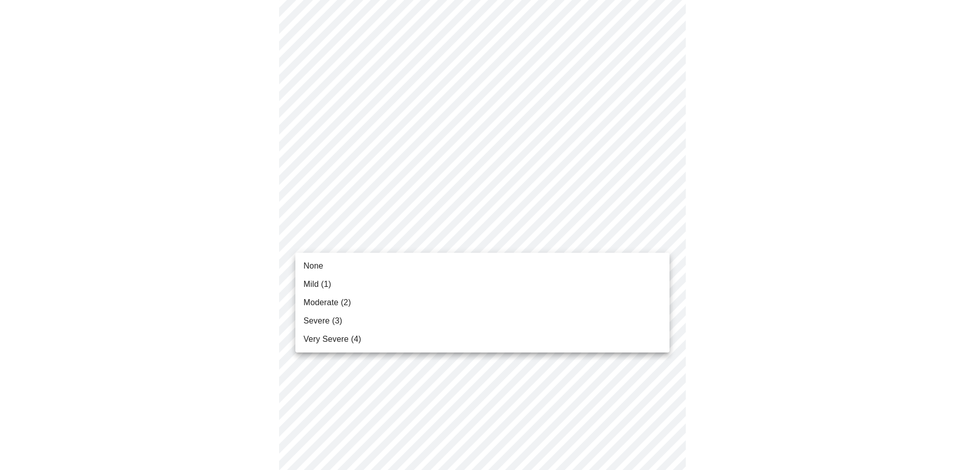
click at [342, 243] on body "MyMenopauseRx Appointments Messaging Labs Uploads Medications Community Refer a…" at bounding box center [486, 289] width 964 height 1282
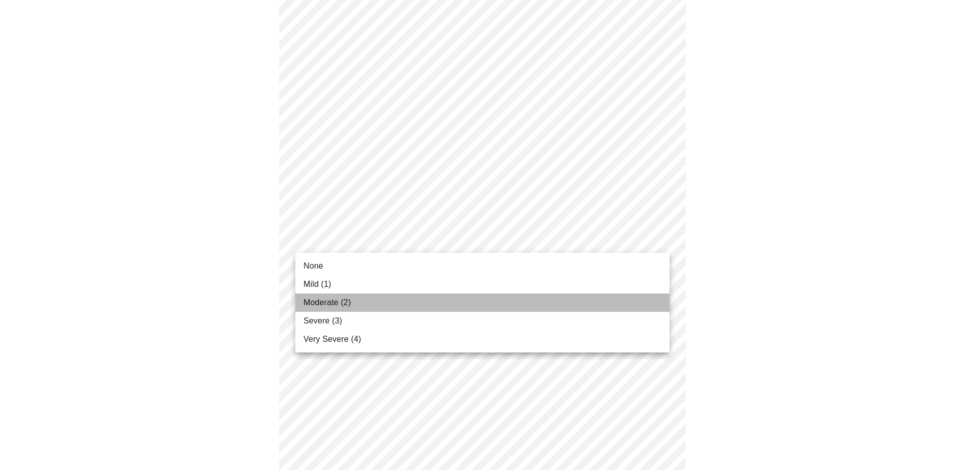
click at [336, 301] on span "Moderate (2)" at bounding box center [327, 303] width 47 height 12
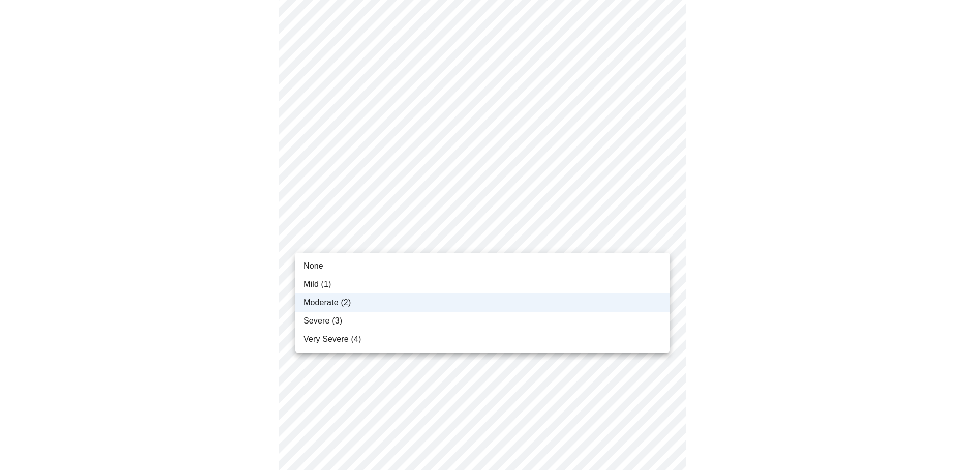
click at [347, 229] on body "MyMenopauseRx Appointments Messaging Labs Uploads Medications Community Refer a…" at bounding box center [486, 281] width 964 height 1267
click at [321, 278] on span "Mild (1)" at bounding box center [318, 284] width 28 height 12
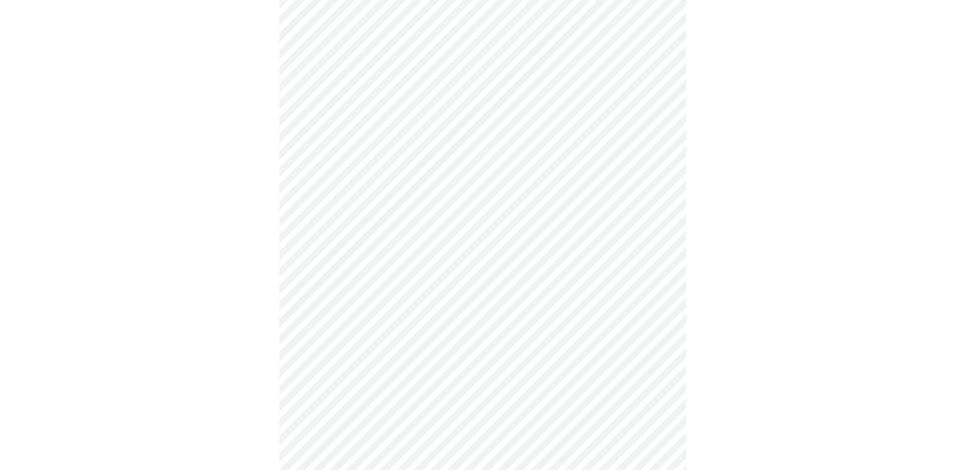
scroll to position [458, 0]
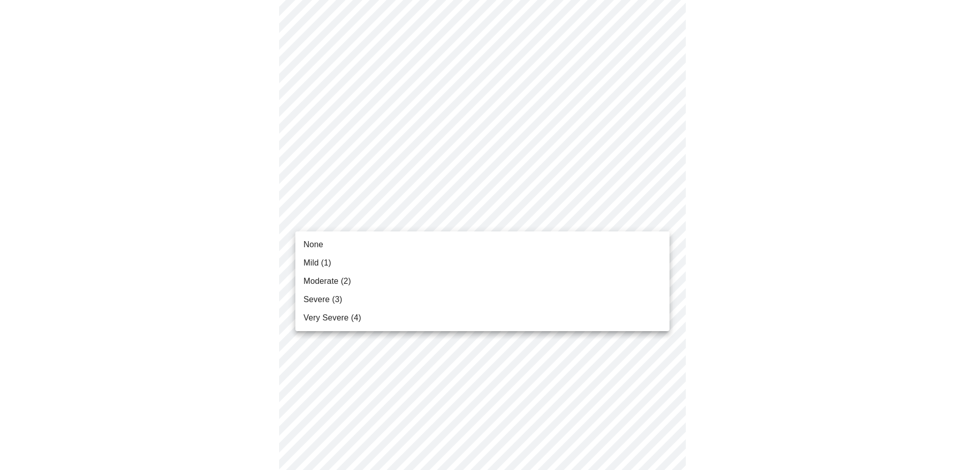
click at [357, 220] on body "MyMenopauseRx Appointments Messaging Labs Uploads Medications Community Refer a…" at bounding box center [486, 179] width 964 height 1267
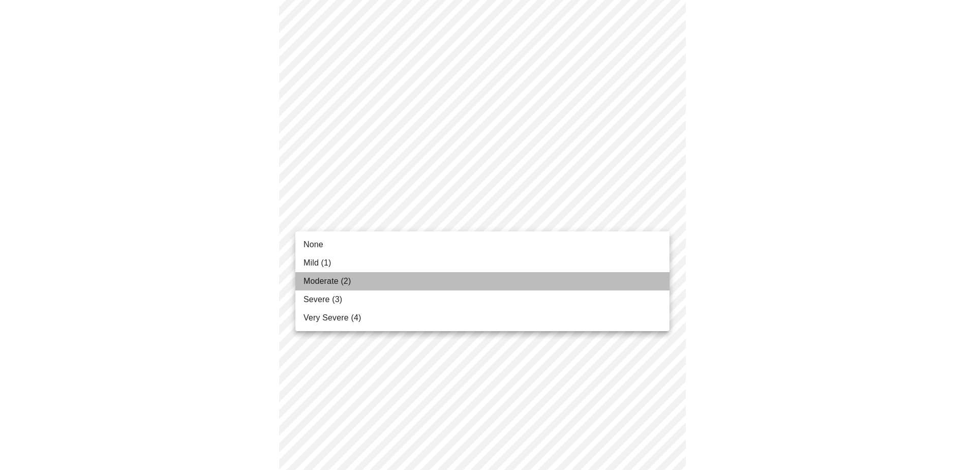
click at [351, 276] on li "Moderate (2)" at bounding box center [482, 281] width 374 height 18
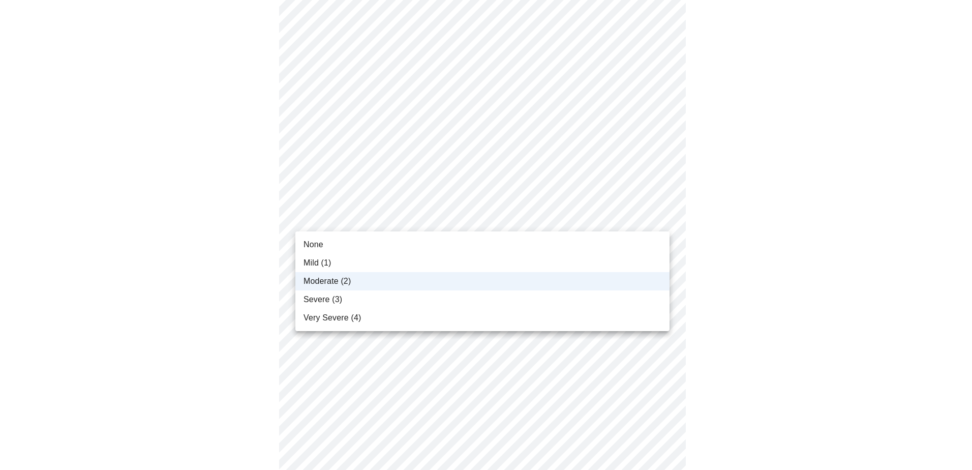
click at [381, 218] on body "MyMenopauseRx Appointments Messaging Labs Uploads Medications Community Refer a…" at bounding box center [486, 172] width 964 height 1253
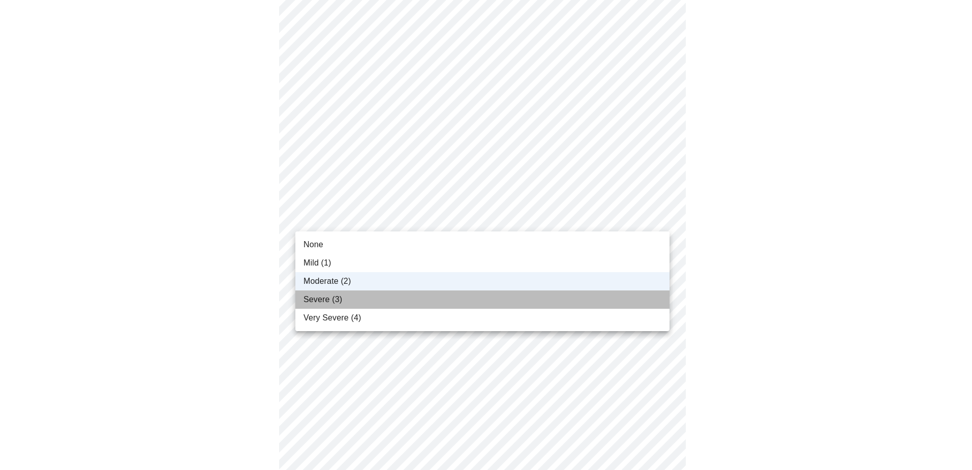
click at [346, 299] on li "Severe (3)" at bounding box center [482, 299] width 374 height 18
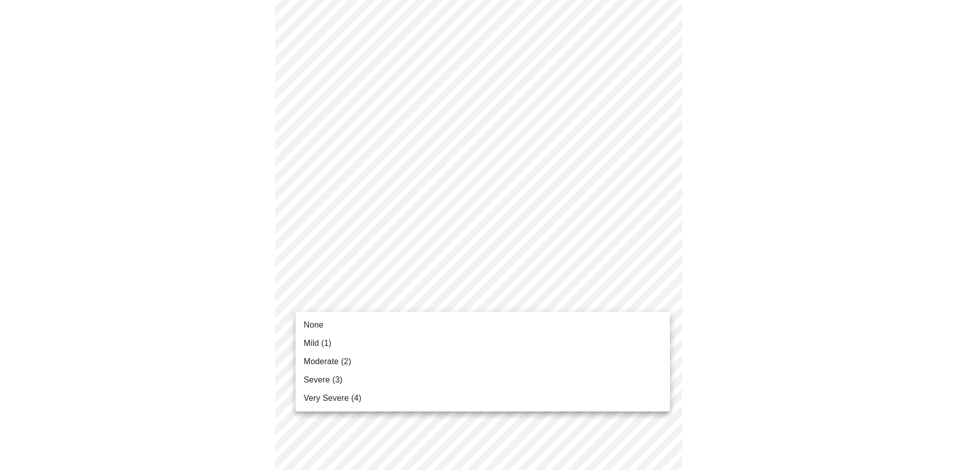
click at [346, 298] on body "MyMenopauseRx Appointments Messaging Labs Uploads Medications Community Refer a…" at bounding box center [482, 172] width 957 height 1253
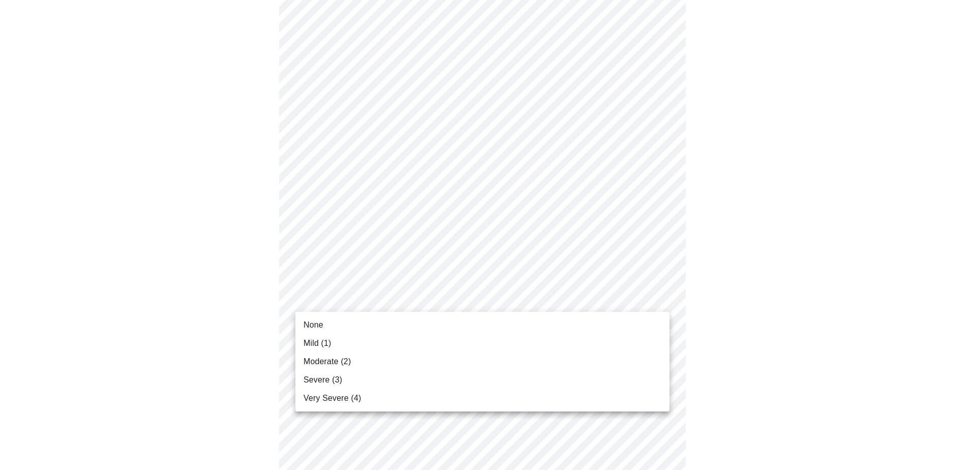
click at [336, 346] on li "Mild (1)" at bounding box center [482, 343] width 374 height 18
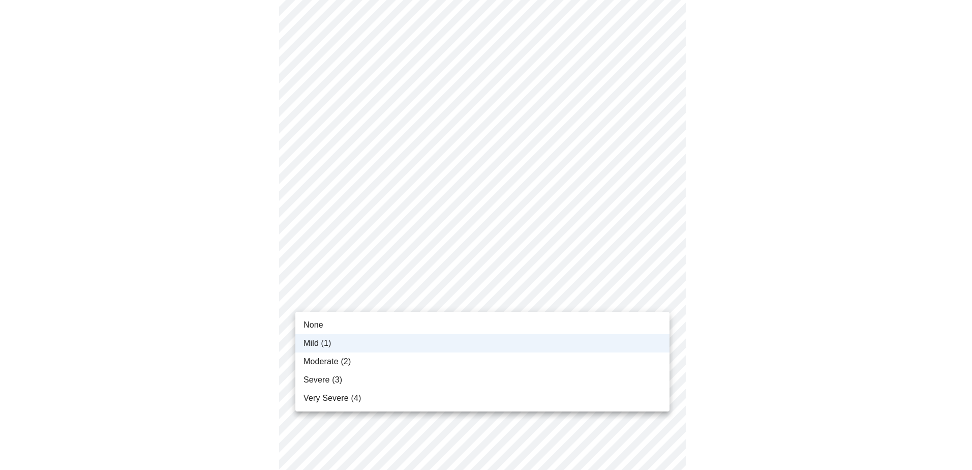
click at [337, 295] on body "MyMenopauseRx Appointments Messaging Labs Uploads Medications Community Refer a…" at bounding box center [486, 165] width 964 height 1239
click at [214, 302] on div at bounding box center [486, 235] width 972 height 470
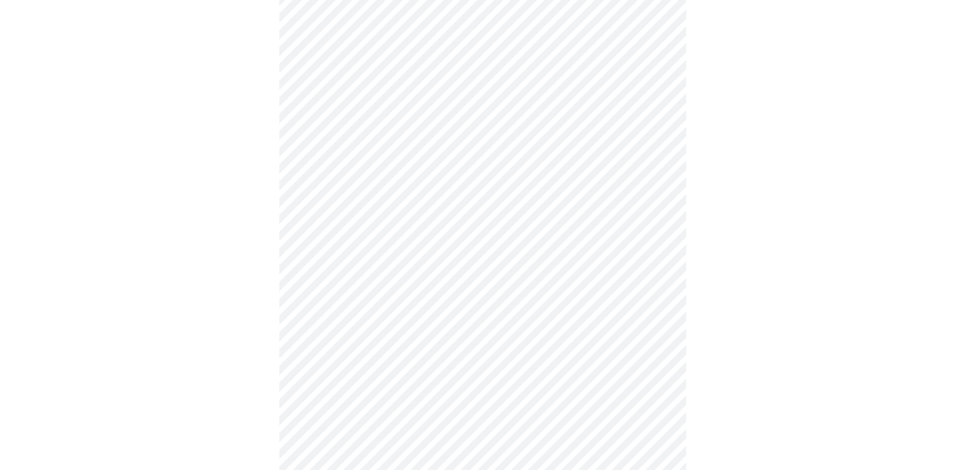
scroll to position [559, 0]
click at [380, 281] on body "MyMenopauseRx Appointments Messaging Labs Uploads Medications Community Refer a…" at bounding box center [482, 64] width 957 height 1239
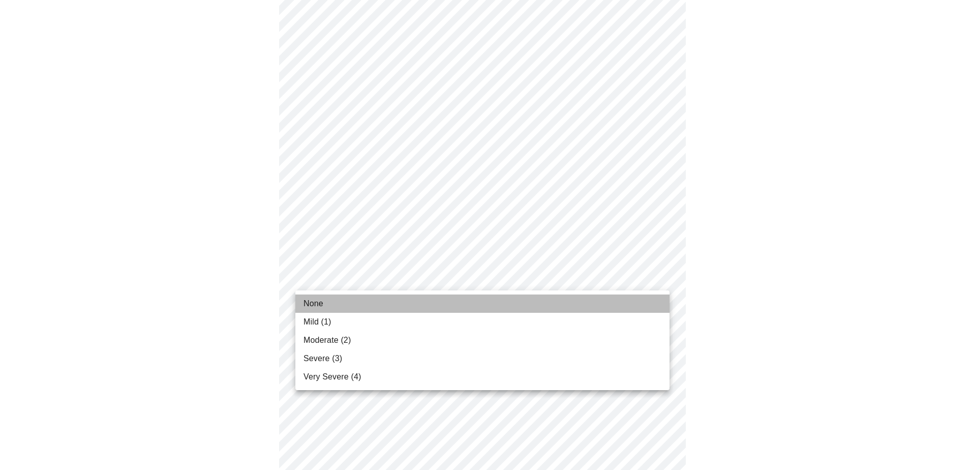
click at [350, 308] on li "None" at bounding box center [482, 303] width 374 height 18
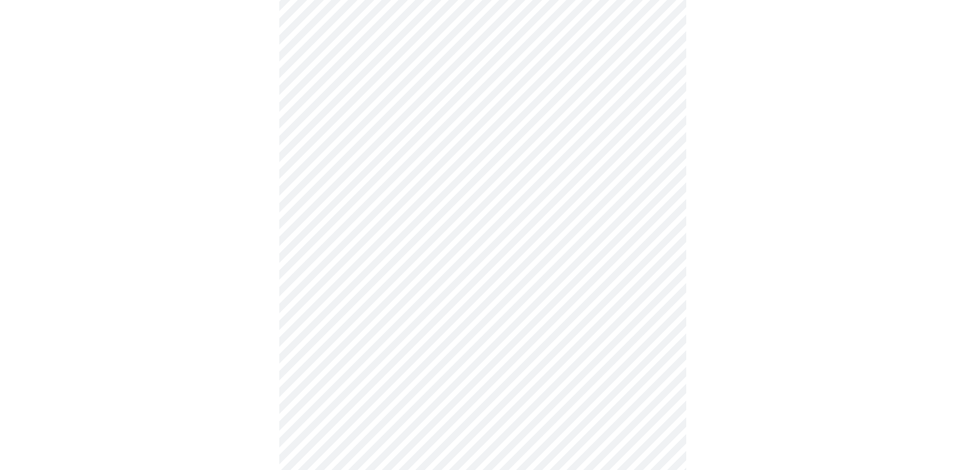
scroll to position [712, 0]
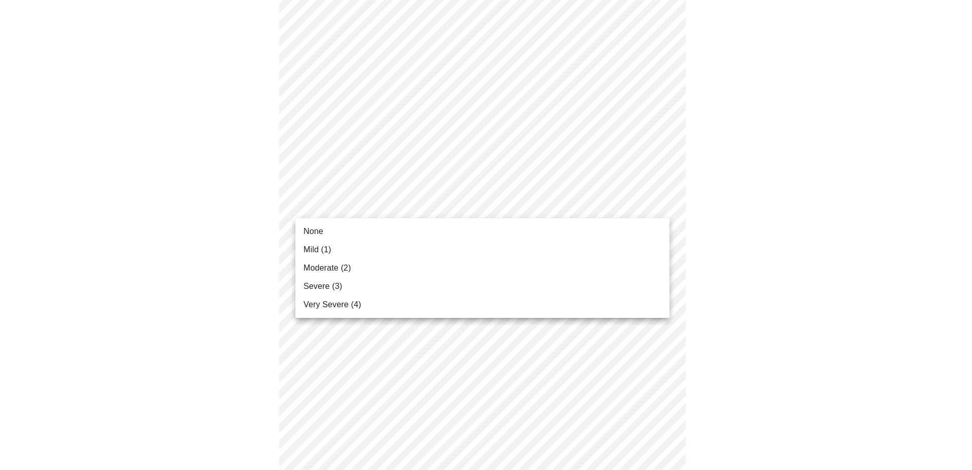
click at [374, 231] on li "None" at bounding box center [482, 231] width 374 height 18
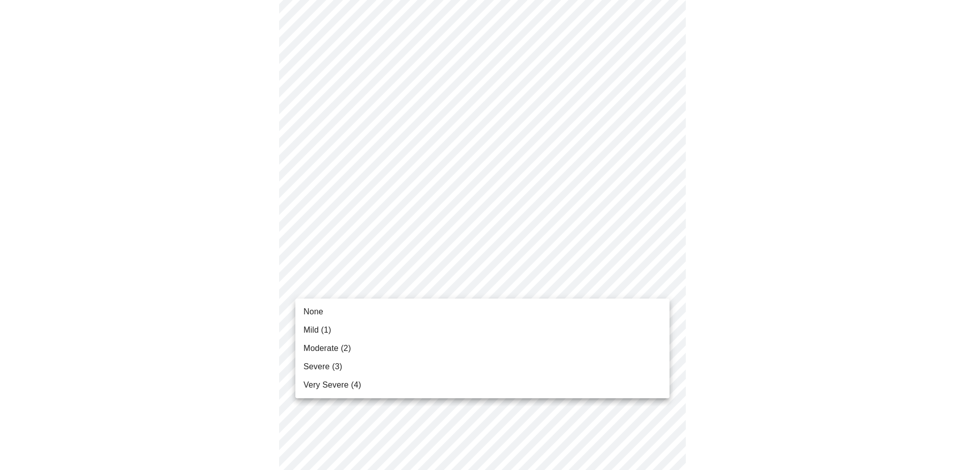
click at [330, 361] on span "Severe (3)" at bounding box center [323, 367] width 39 height 12
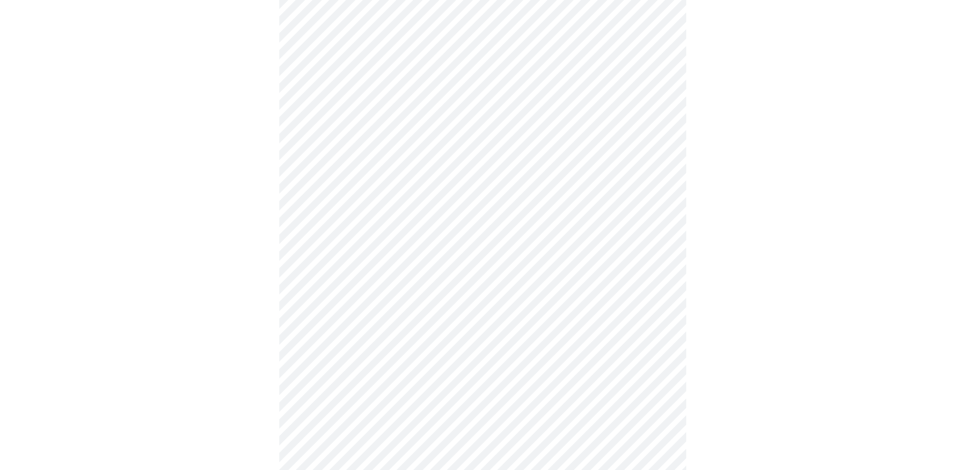
scroll to position [254, 0]
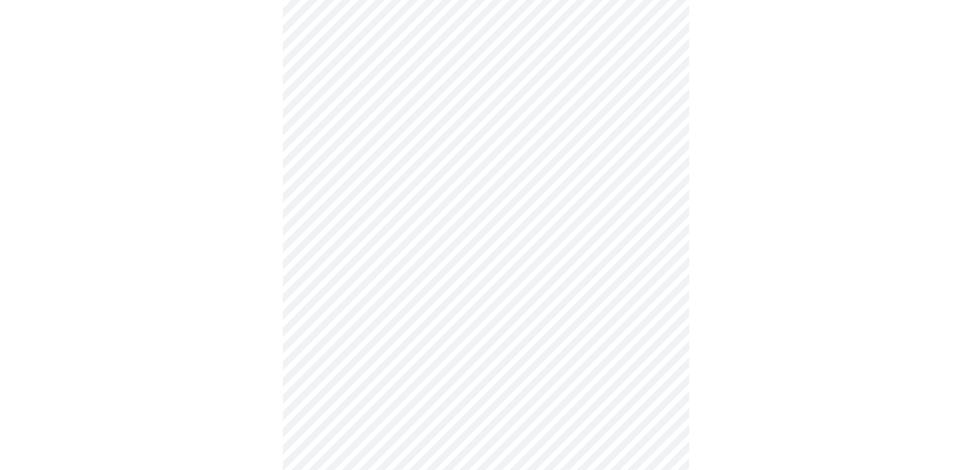
click at [487, 372] on body "MyMenopauseRx Appointments Messaging Labs Uploads Medications Community Refer a…" at bounding box center [486, 252] width 964 height 1004
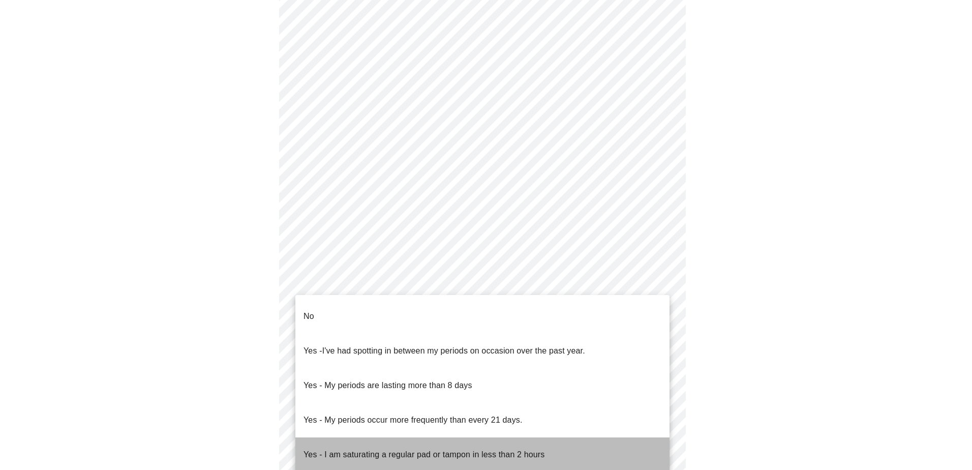
click at [392, 449] on p "Yes - I am saturating a regular pad or tampon in less than 2 hours" at bounding box center [424, 455] width 241 height 12
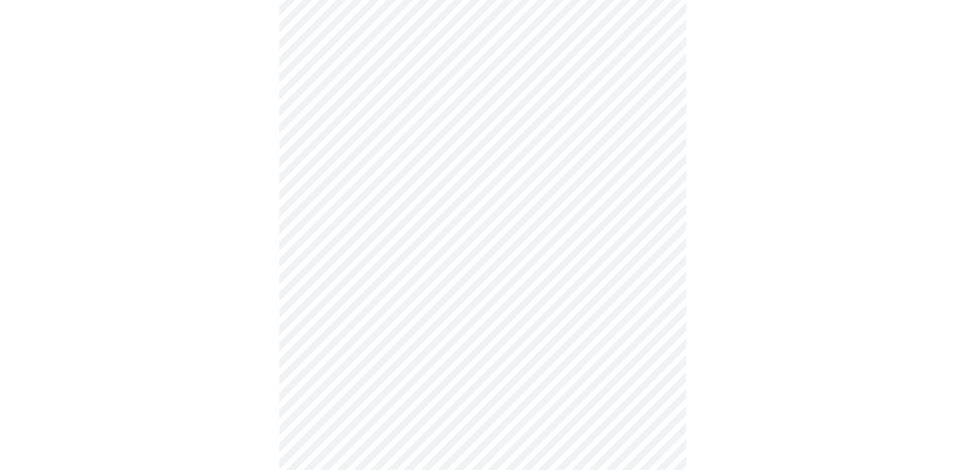
scroll to position [356, 0]
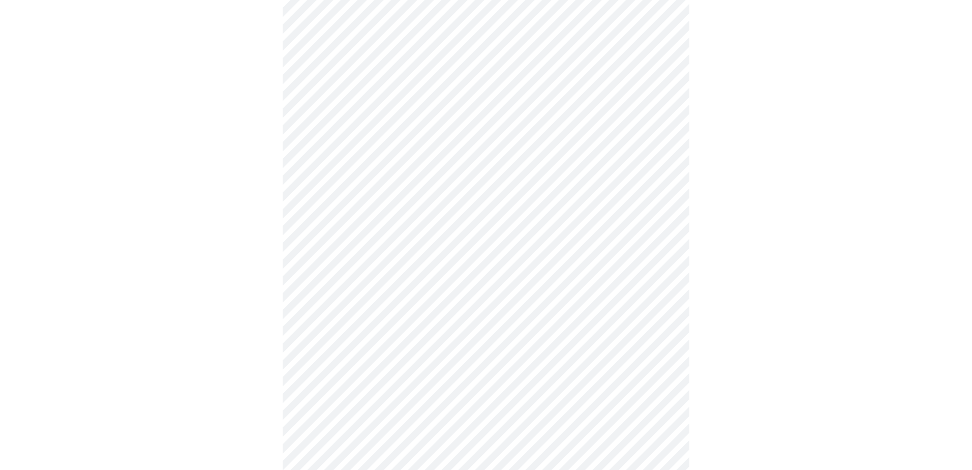
click at [338, 339] on body "MyMenopauseRx Appointments Messaging Labs Uploads Medications Community Refer a…" at bounding box center [486, 147] width 964 height 998
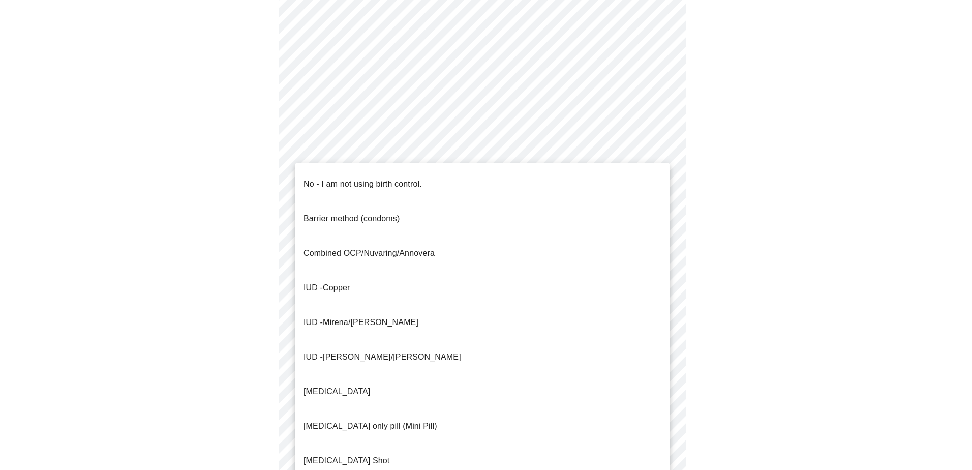
click at [383, 180] on p "No - I am not using birth control." at bounding box center [363, 184] width 119 height 12
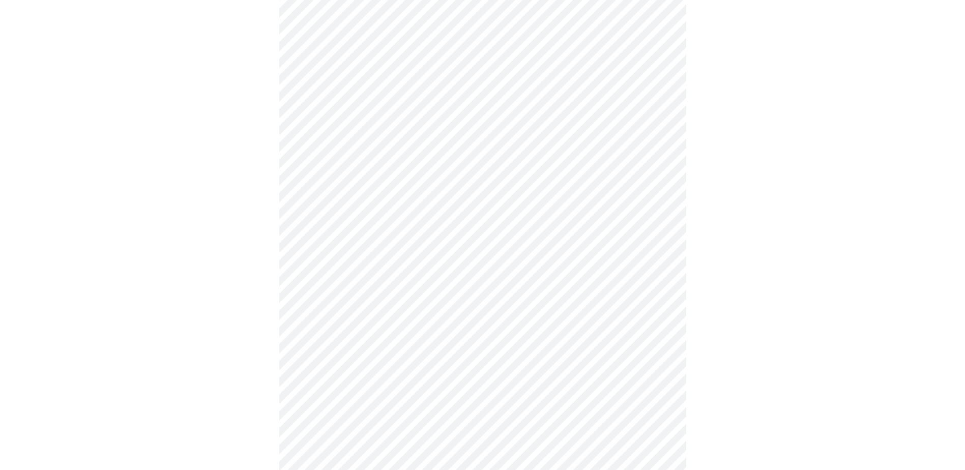
scroll to position [407, 0]
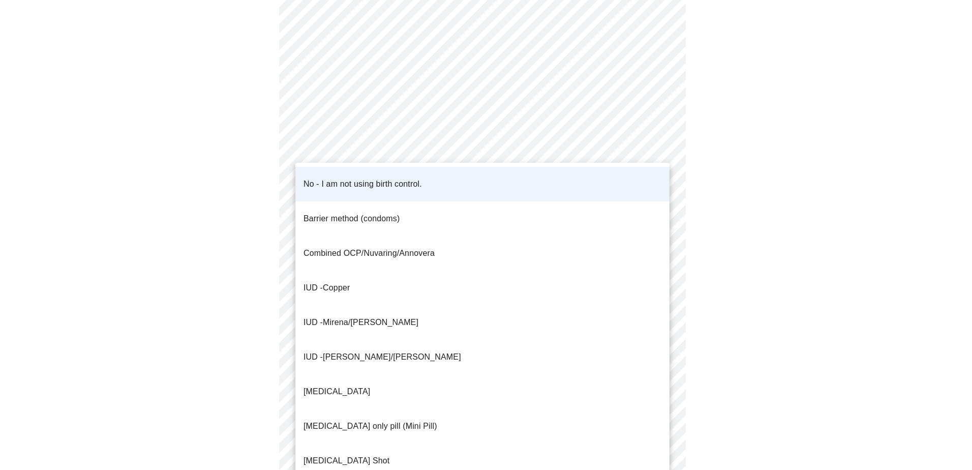
click at [353, 296] on body "MyMenopauseRx Appointments Messaging Labs Uploads Medications Community Refer a…" at bounding box center [486, 93] width 964 height 992
click at [356, 183] on span "No - I am not using birth control." at bounding box center [363, 184] width 119 height 28
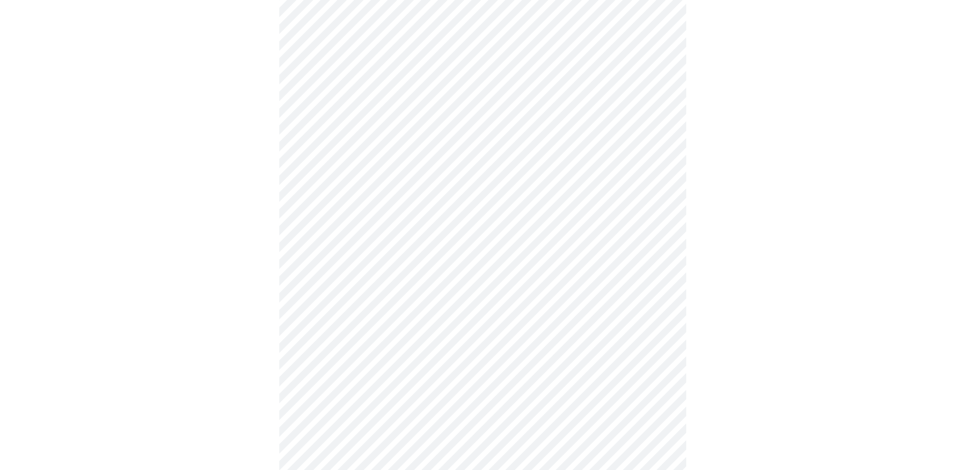
scroll to position [509, 0]
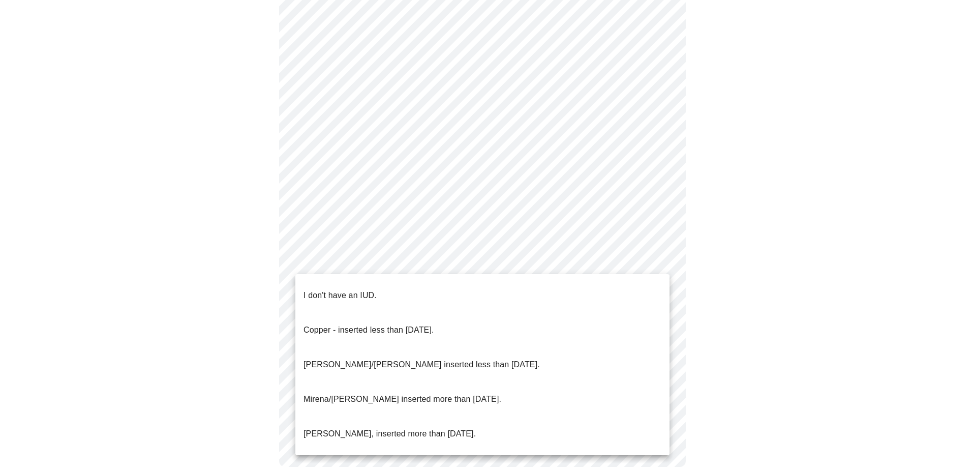
click at [365, 292] on p "I don't have an IUD." at bounding box center [340, 295] width 73 height 12
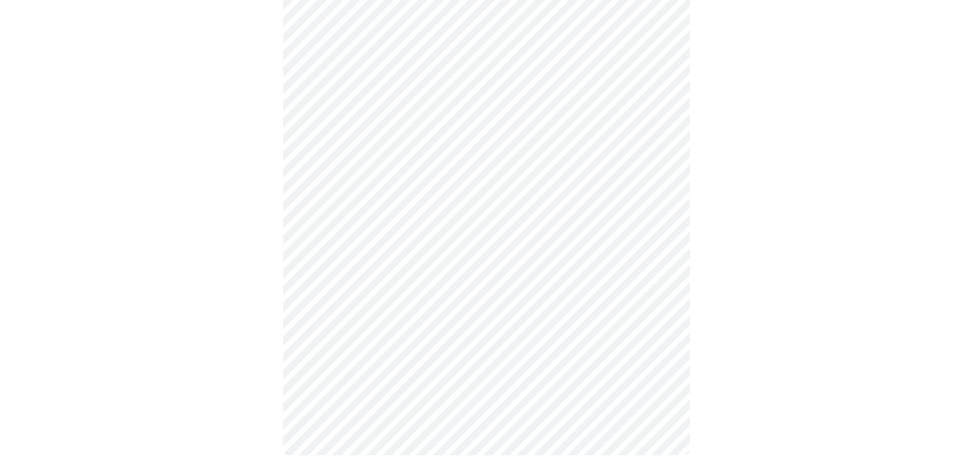
scroll to position [516, 0]
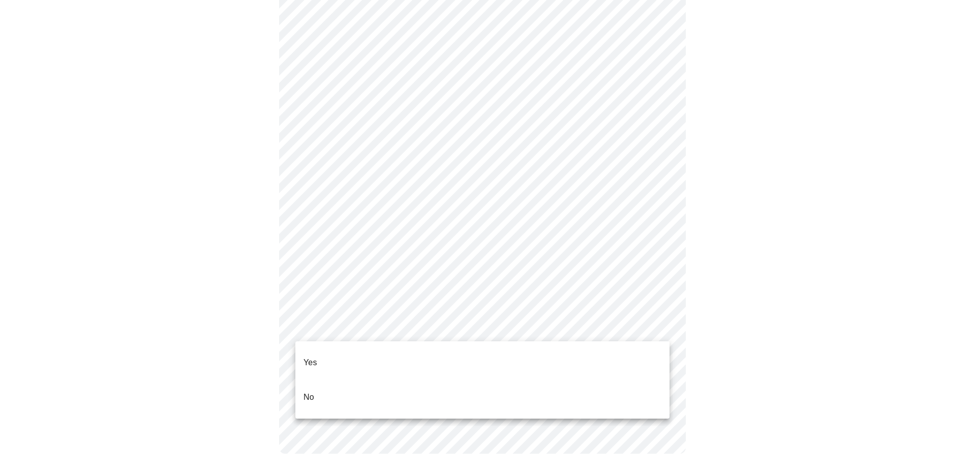
click at [325, 355] on li "Yes" at bounding box center [482, 362] width 374 height 35
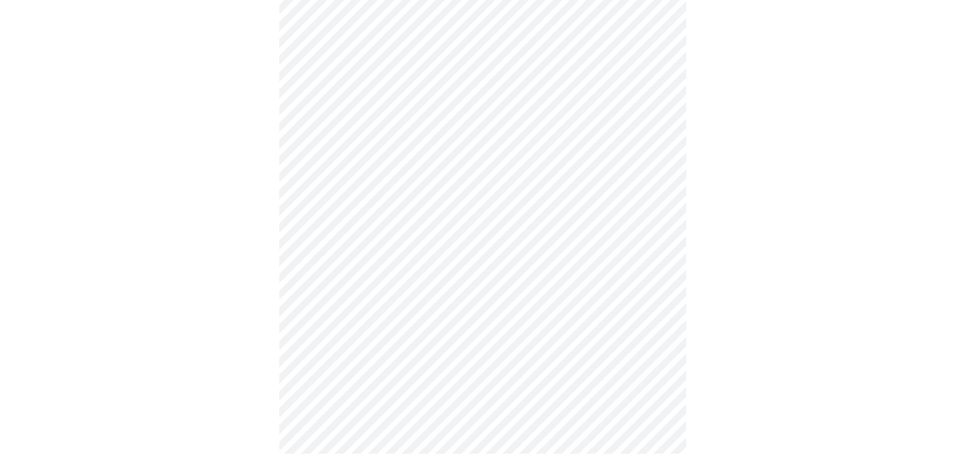
scroll to position [0, 0]
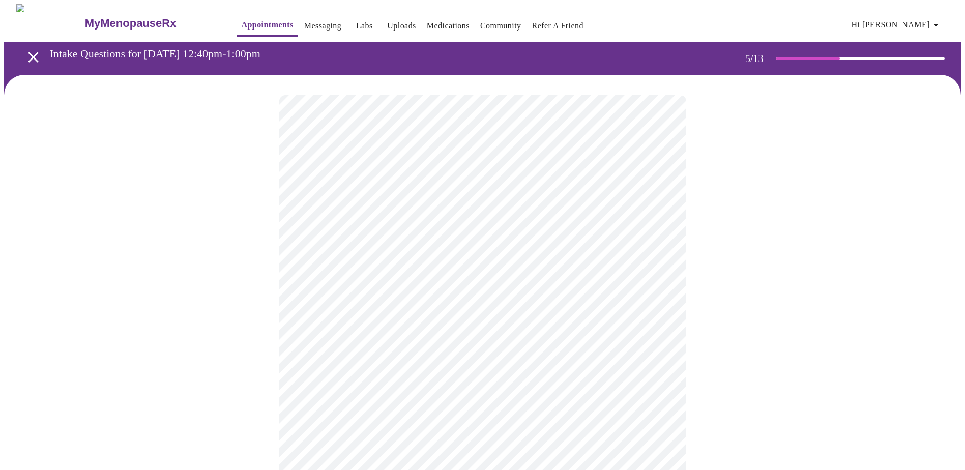
click at [378, 266] on body "MyMenopauseRx Appointments Messaging Labs Uploads Medications Community Refer a…" at bounding box center [482, 416] width 957 height 824
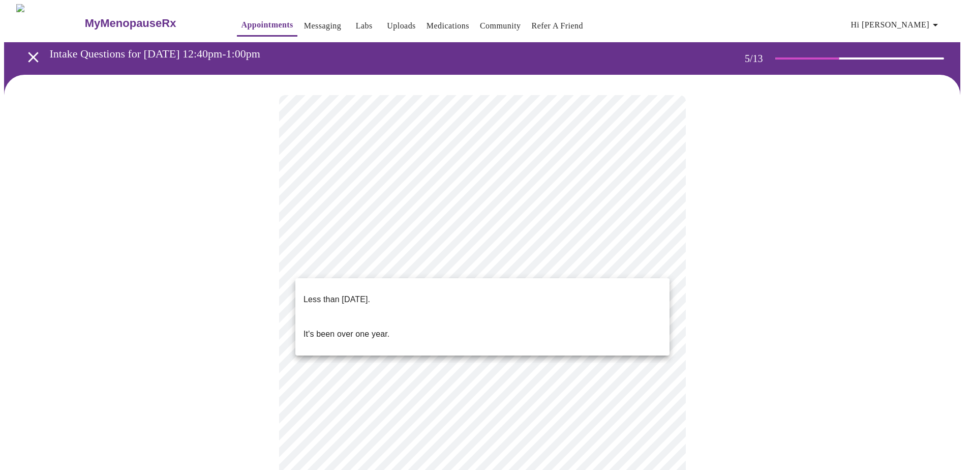
click at [370, 293] on p "Less than one year ago." at bounding box center [337, 299] width 67 height 12
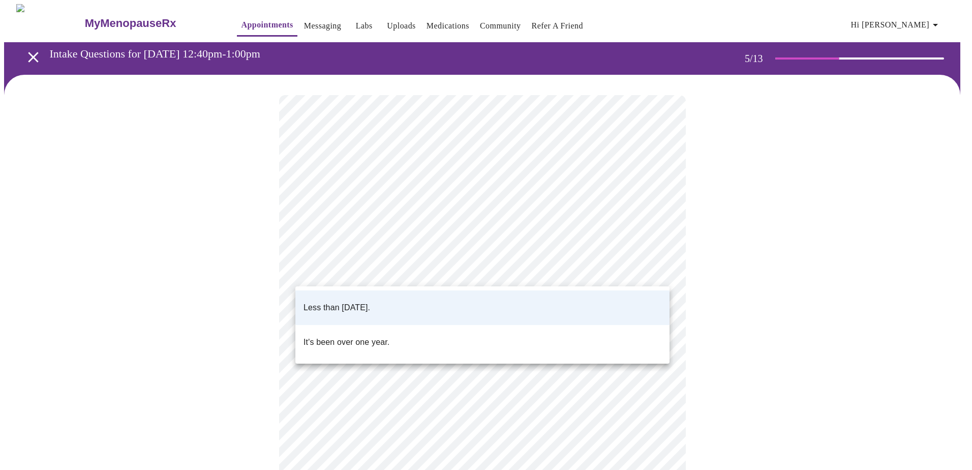
click at [388, 272] on body "MyMenopauseRx Appointments Messaging Labs Uploads Medications Community Refer a…" at bounding box center [486, 413] width 964 height 818
click at [388, 272] on div at bounding box center [486, 235] width 972 height 470
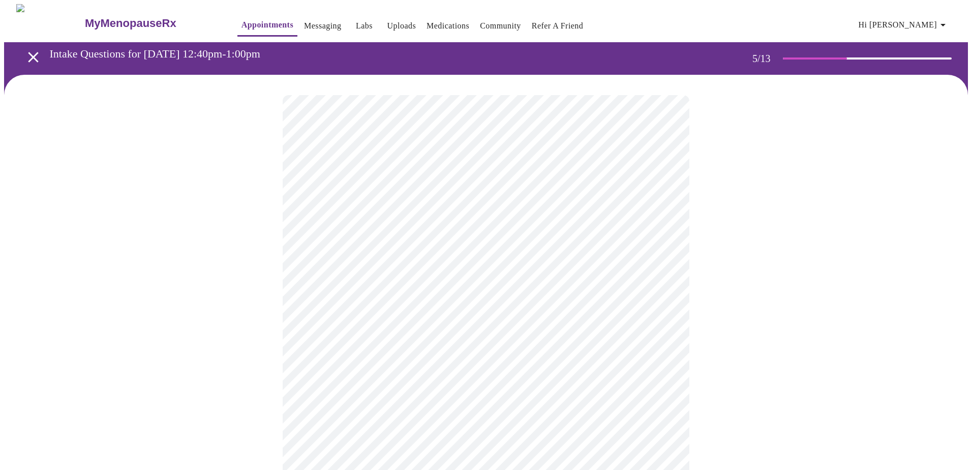
click at [381, 352] on body "MyMenopauseRx Appointments Messaging Labs Uploads Medications Community Refer a…" at bounding box center [486, 413] width 964 height 818
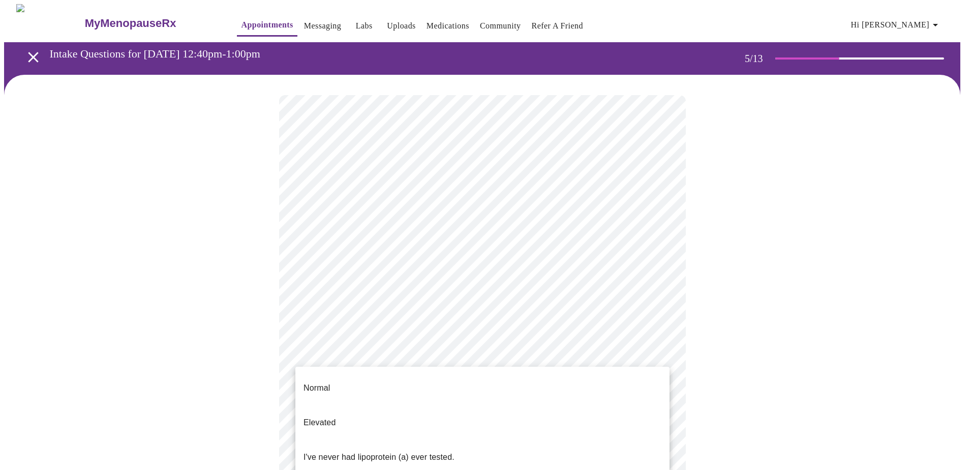
click at [380, 451] on p "I've never had lipoprotein (a) ever tested." at bounding box center [379, 457] width 151 height 12
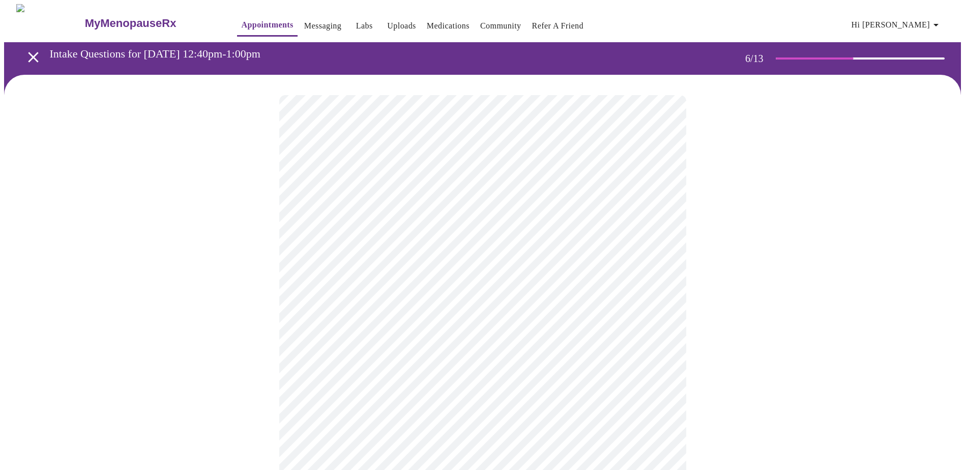
click at [347, 290] on body "MyMenopauseRx Appointments Messaging Labs Uploads Medications Community Refer a…" at bounding box center [482, 275] width 957 height 543
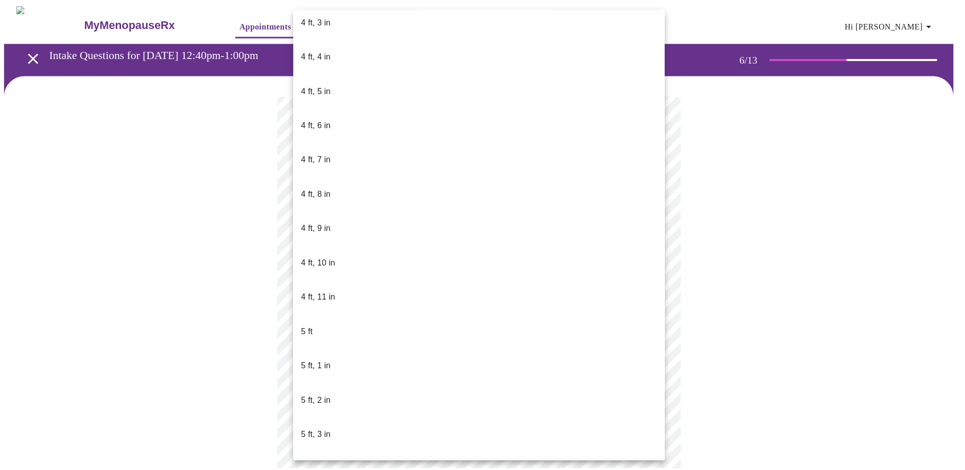
scroll to position [559, 0]
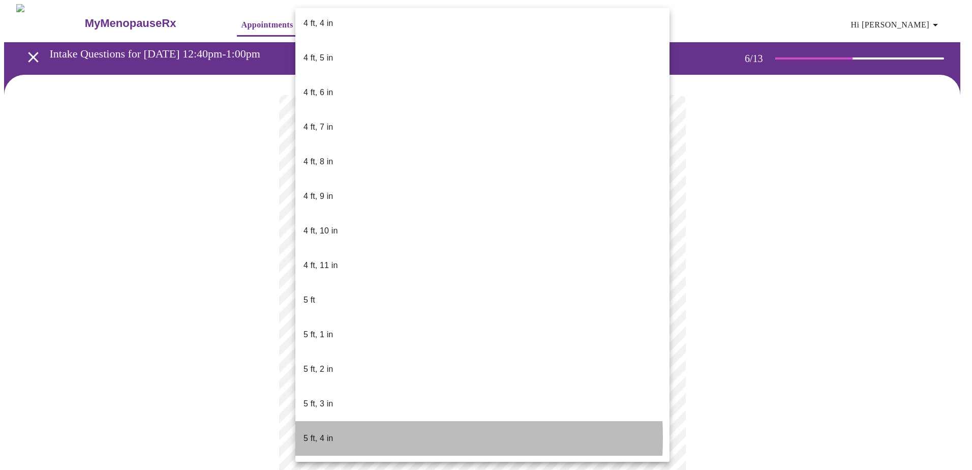
click at [333, 424] on span "5 ft, 4 in" at bounding box center [318, 438] width 29 height 28
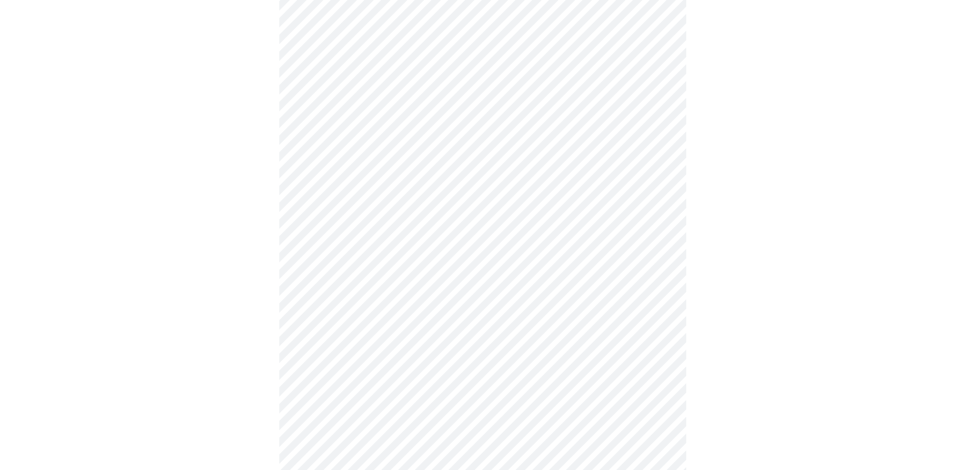
scroll to position [2492, 0]
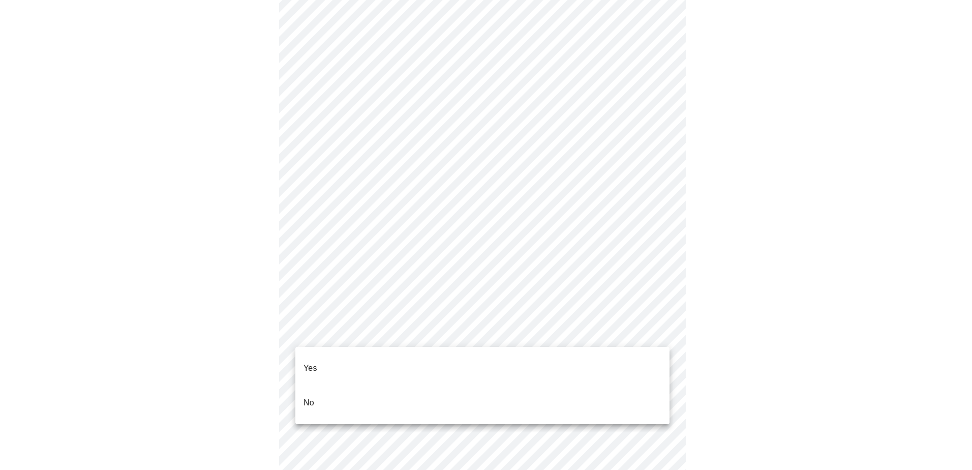
click at [399, 390] on li "No" at bounding box center [482, 403] width 374 height 35
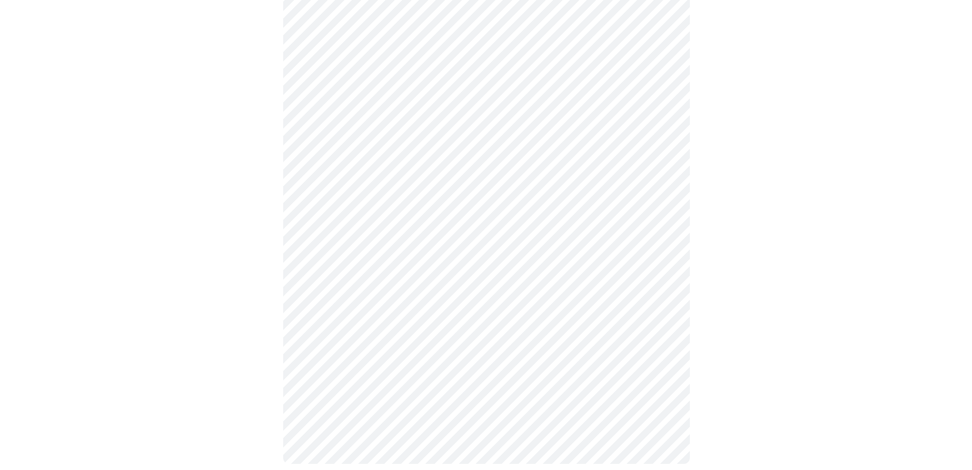
scroll to position [523, 0]
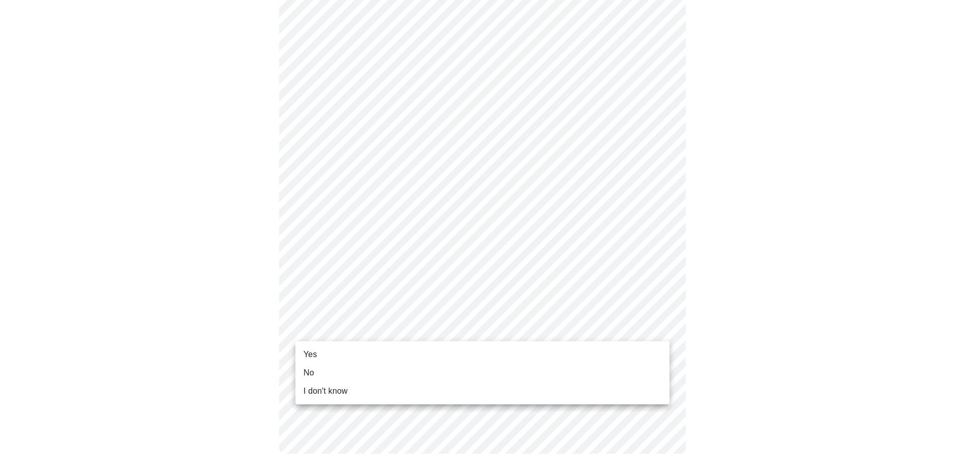
click at [358, 353] on li "Yes" at bounding box center [482, 354] width 374 height 18
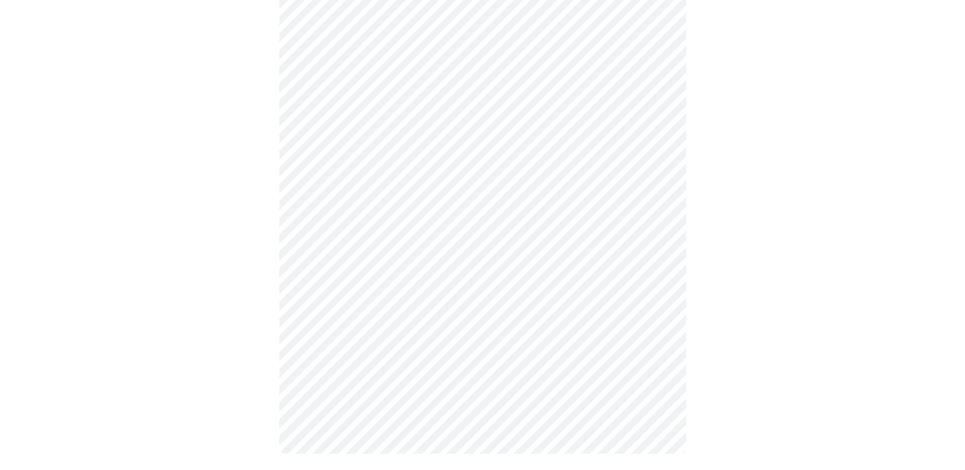
scroll to position [0, 0]
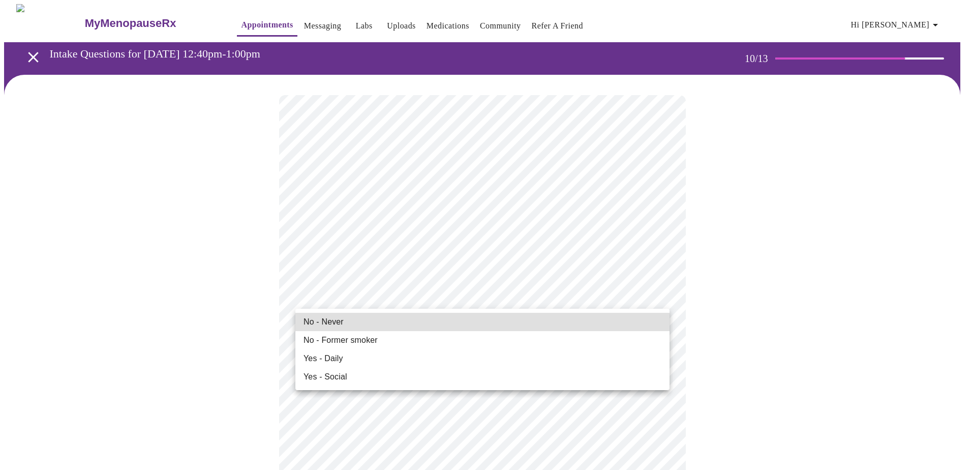
click at [374, 324] on li "No - Never" at bounding box center [482, 322] width 374 height 18
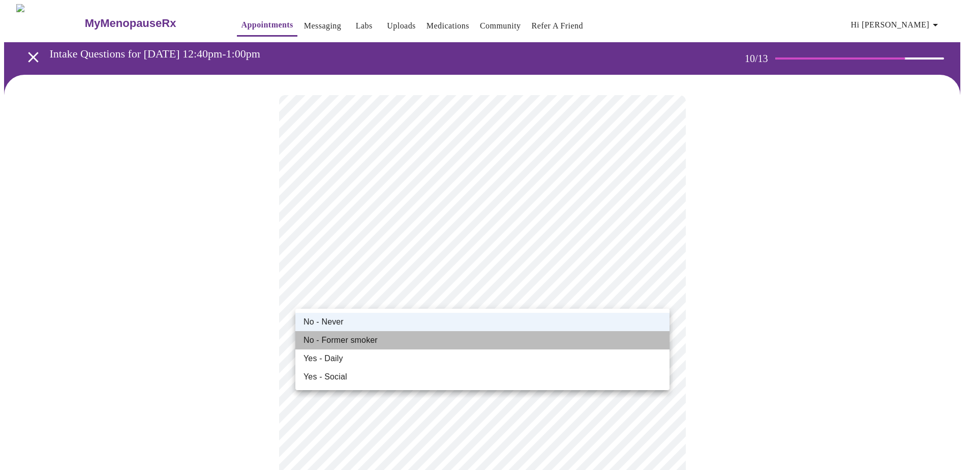
click at [333, 338] on span "No - Former smoker" at bounding box center [341, 340] width 74 height 12
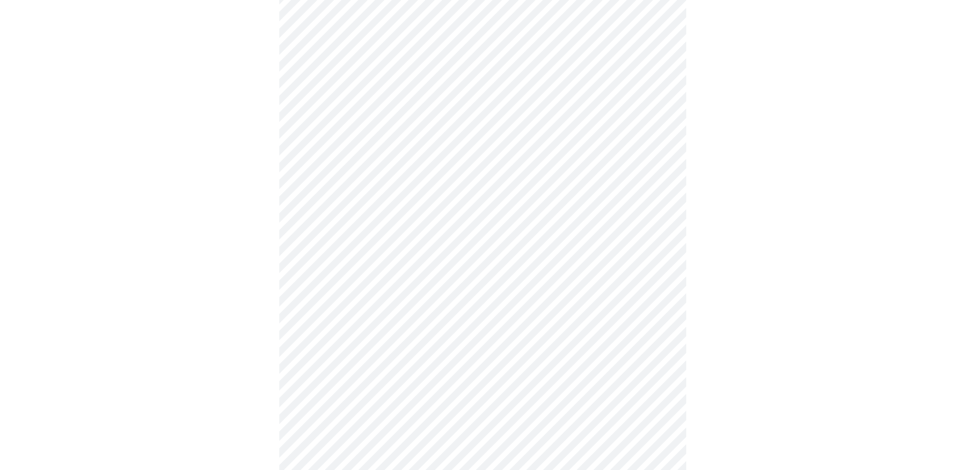
scroll to position [712, 0]
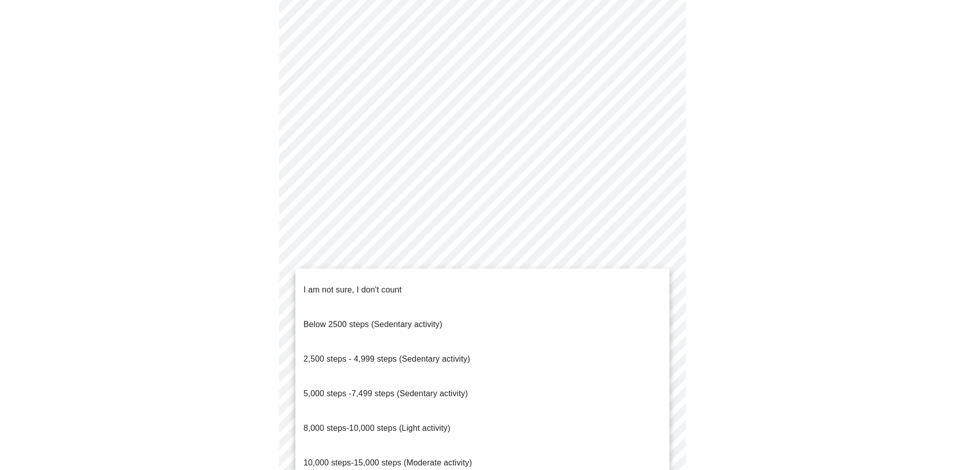
click at [350, 424] on span "8,000 steps-10,000 steps (Light activity)" at bounding box center [377, 428] width 147 height 9
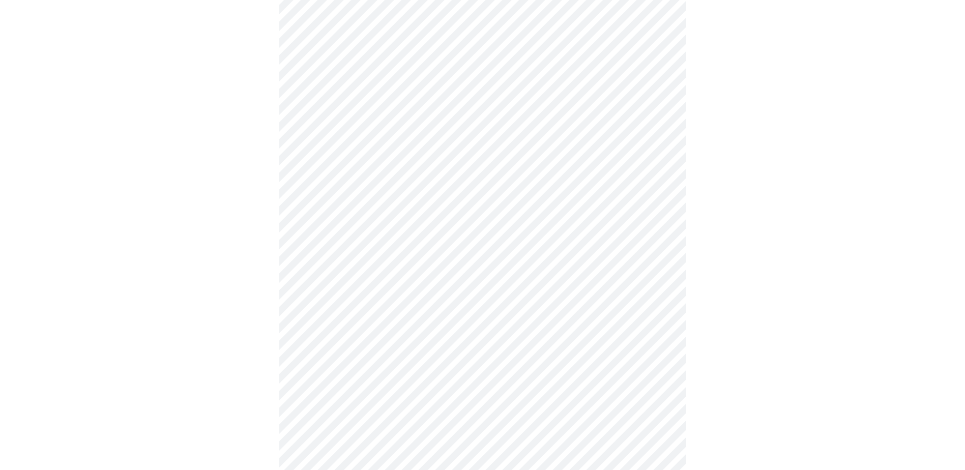
scroll to position [814, 0]
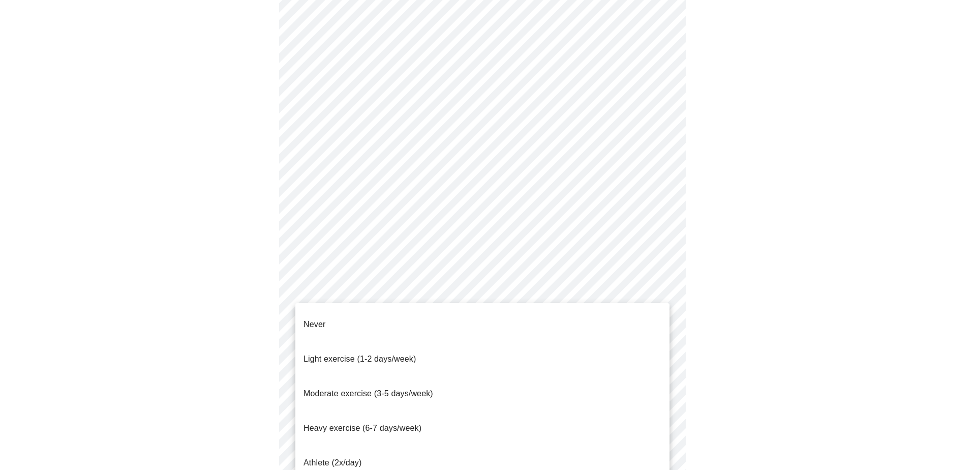
click at [336, 389] on span "Moderate exercise (3-5 days/week)" at bounding box center [369, 393] width 130 height 9
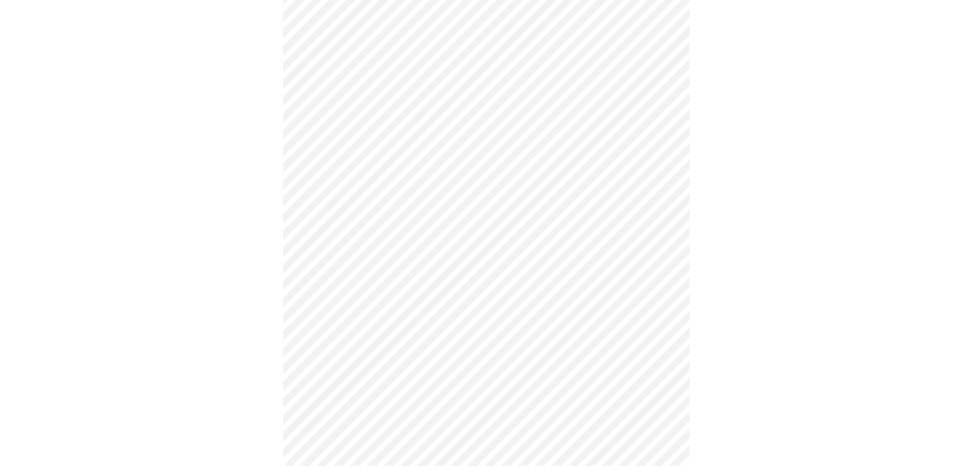
scroll to position [850, 0]
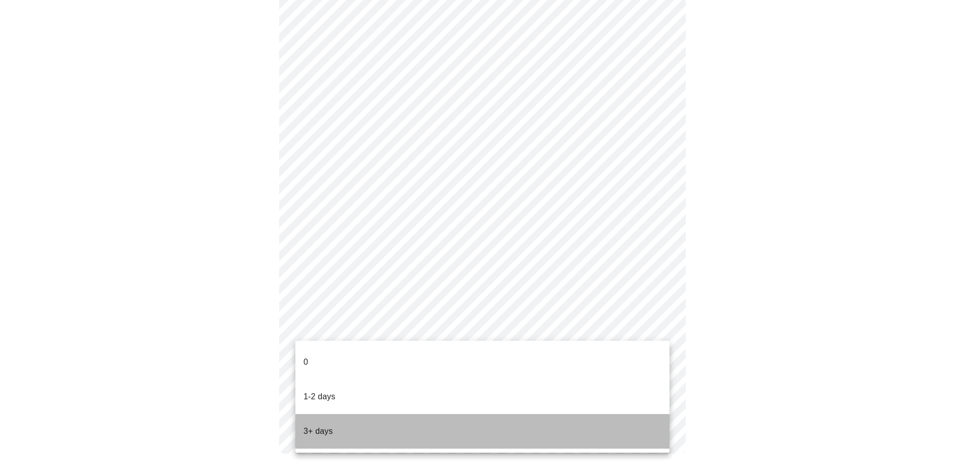
click at [347, 414] on li "3+ days" at bounding box center [482, 431] width 374 height 35
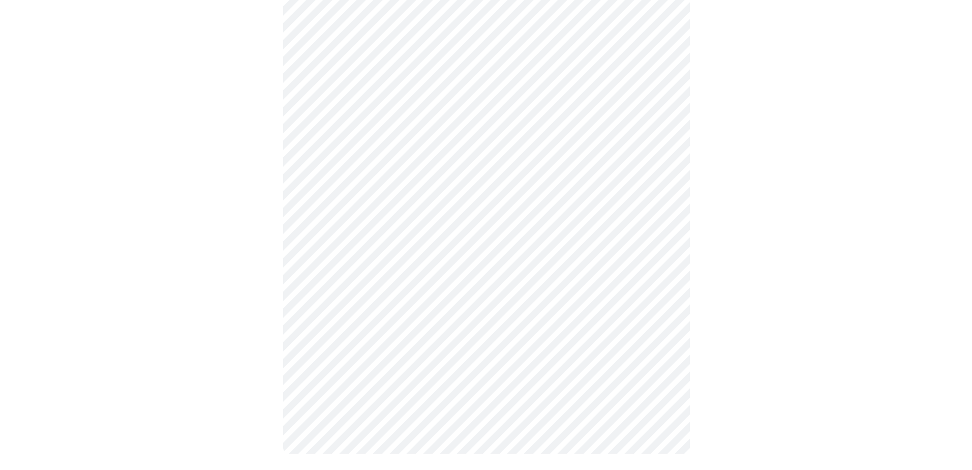
scroll to position [0, 0]
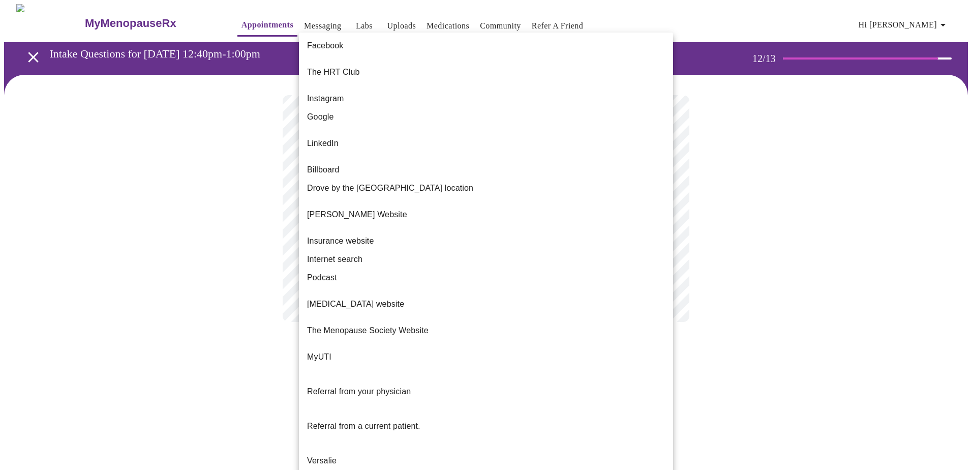
click at [559, 212] on body "MyMenopauseRx Appointments Messaging Labs Uploads Medications Community Refer a…" at bounding box center [486, 173] width 964 height 338
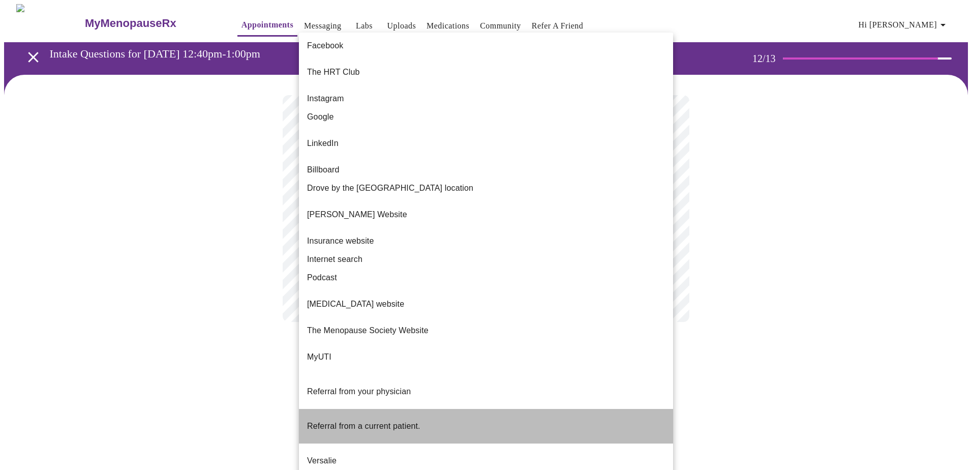
click at [435, 409] on li "Referral from a current patient." at bounding box center [486, 426] width 374 height 35
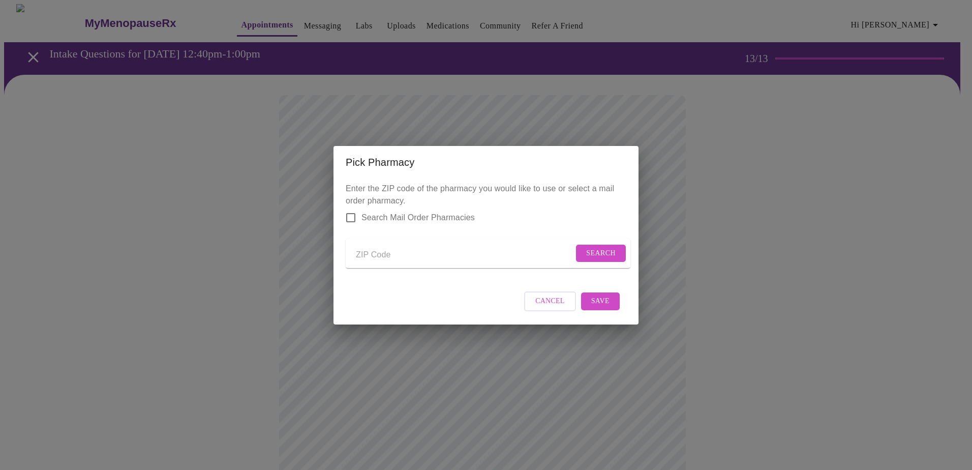
drag, startPoint x: 379, startPoint y: 255, endPoint x: 381, endPoint y: 244, distance: 11.9
click at [379, 255] on input "Send a message to your care team" at bounding box center [465, 255] width 218 height 16
type input "17050"
click at [588, 251] on span "Search" at bounding box center [600, 253] width 29 height 13
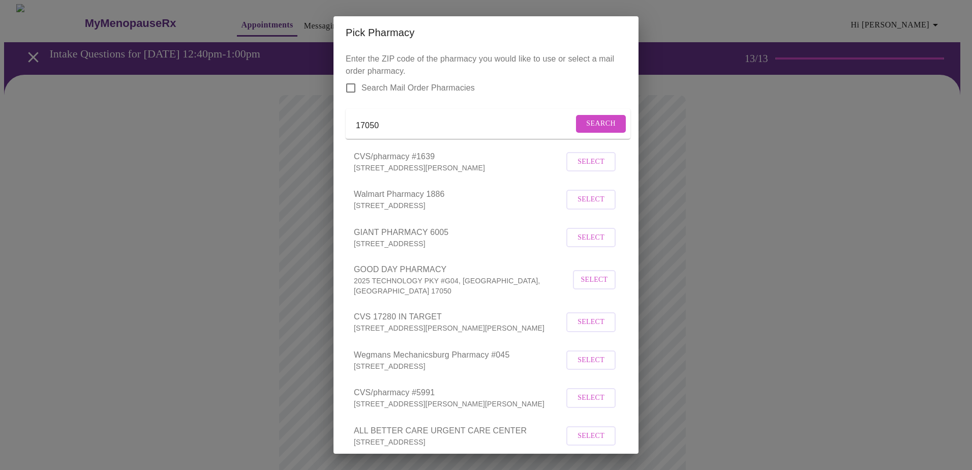
click at [587, 168] on span "Select" at bounding box center [591, 162] width 27 height 13
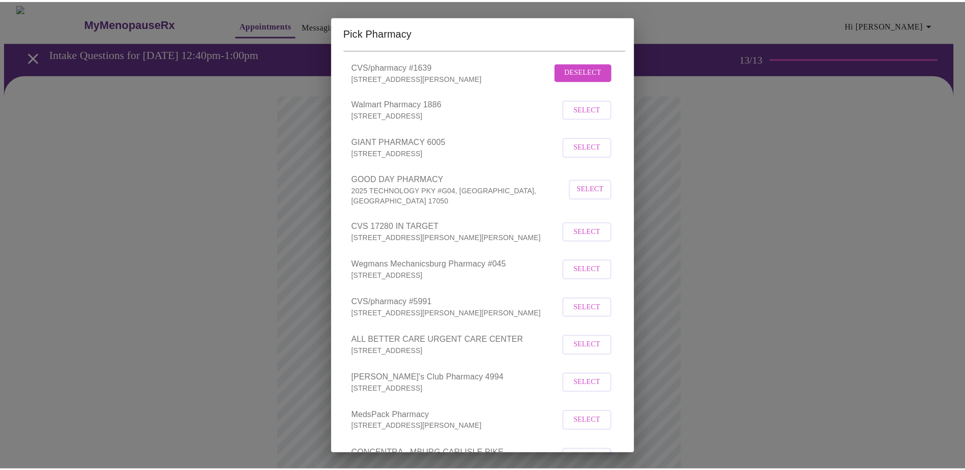
scroll to position [247, 0]
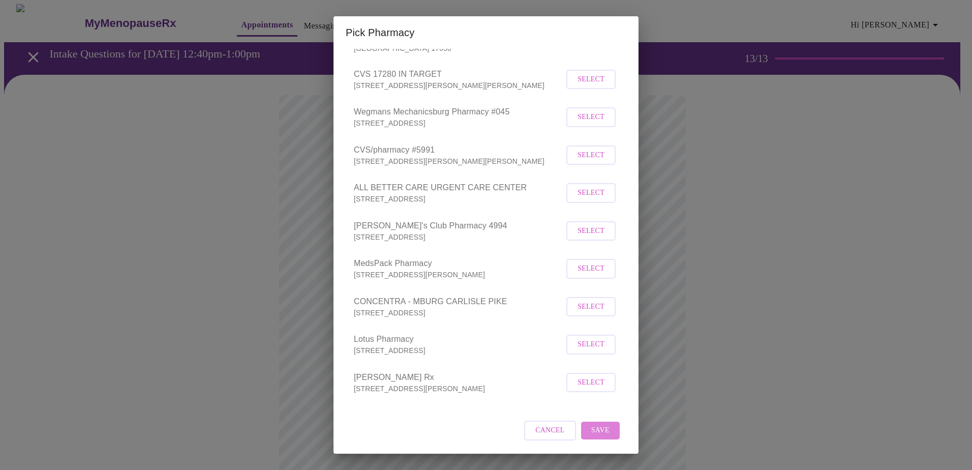
click at [591, 429] on span "Save" at bounding box center [600, 430] width 18 height 13
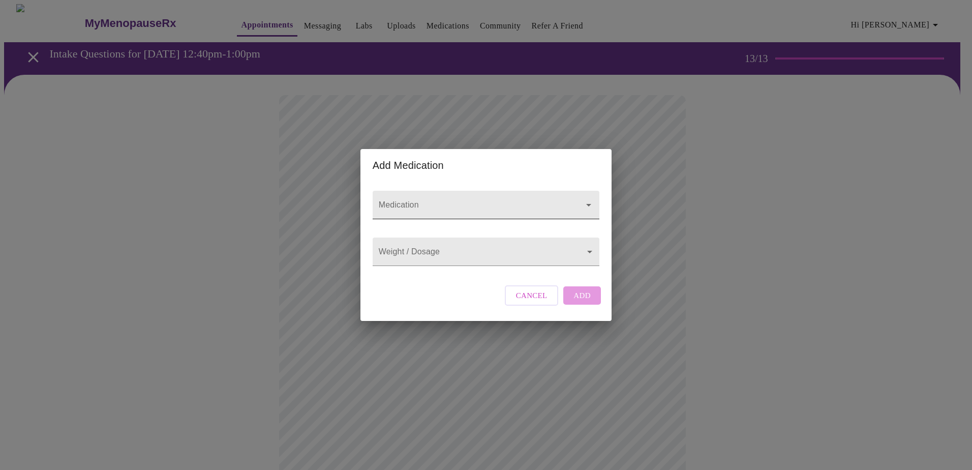
click at [432, 200] on input "Medication" at bounding box center [472, 209] width 190 height 19
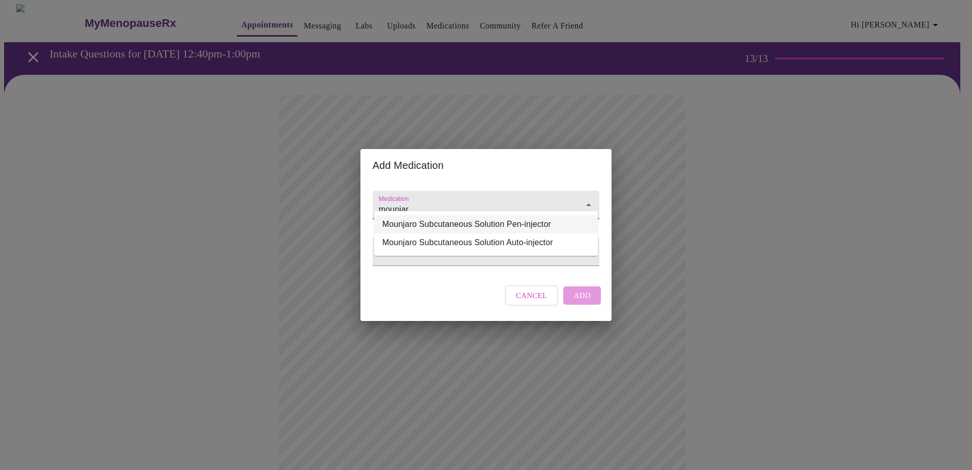
click at [436, 220] on li "Mounjaro Subcutaneous Solution Pen-injector" at bounding box center [486, 224] width 224 height 18
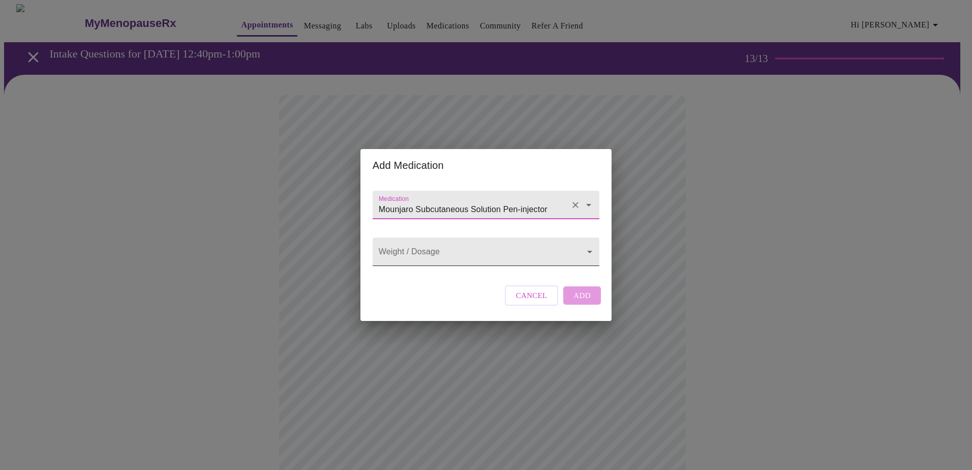
type input "Mounjaro Subcutaneous Solution Pen-injector"
click at [438, 249] on body "MyMenopauseRx Appointments Messaging Labs Uploads Medications Community Refer a…" at bounding box center [486, 386] width 964 height 765
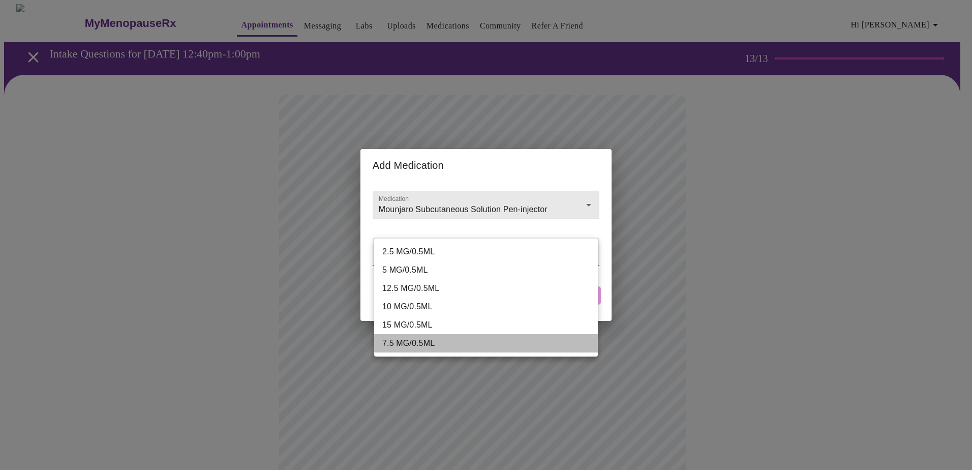
click at [427, 343] on li "7.5 MG/0.5ML" at bounding box center [486, 343] width 224 height 18
type input "7.5 MG/0.5ML"
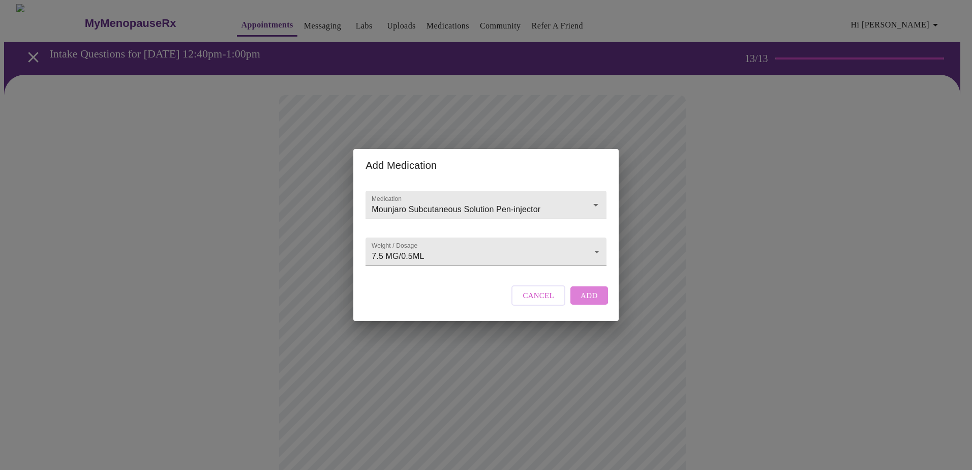
click at [572, 303] on button "Add" at bounding box center [590, 295] width 38 height 18
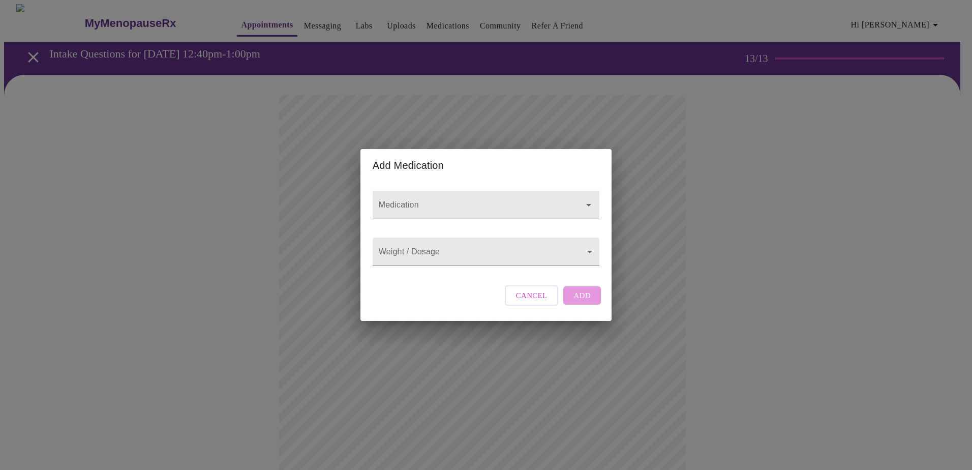
click at [403, 200] on input "Medication" at bounding box center [472, 209] width 190 height 19
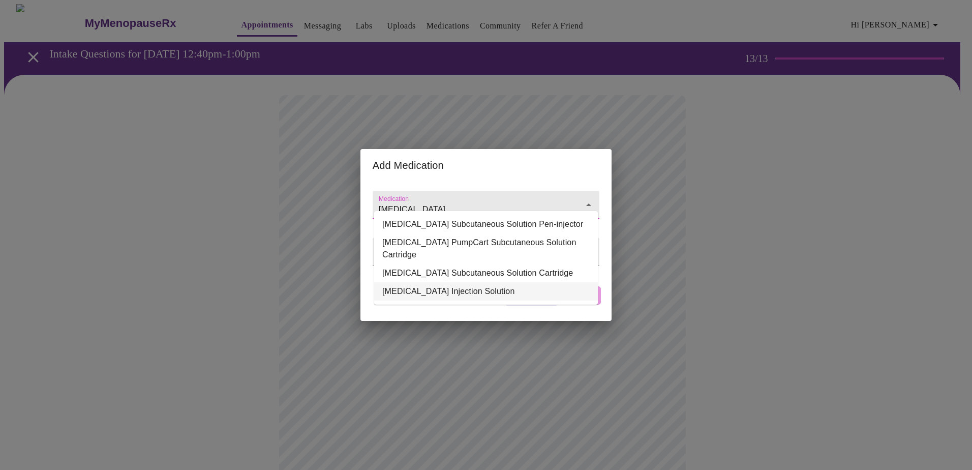
click at [415, 282] on li "Fiasp Injection Solution" at bounding box center [486, 291] width 224 height 18
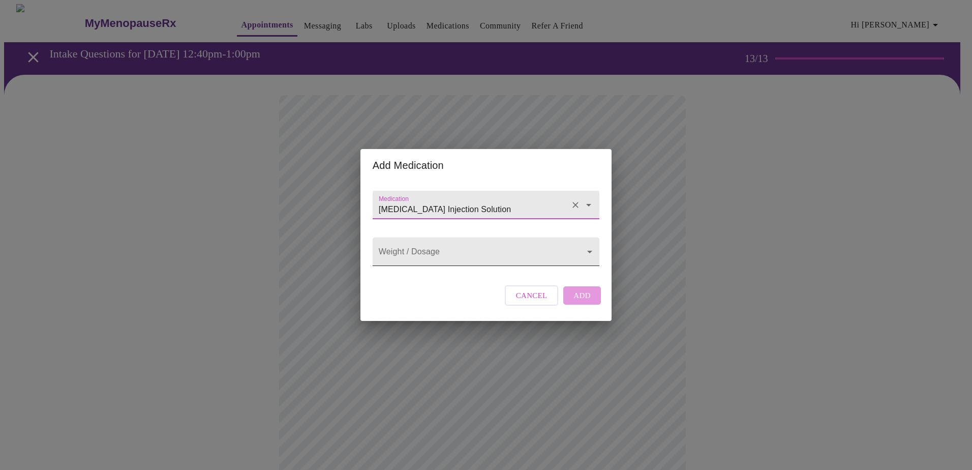
type input "Fiasp Injection Solution"
click at [413, 256] on body "MyMenopauseRx Appointments Messaging Labs Uploads Medications Community Refer a…" at bounding box center [486, 397] width 964 height 787
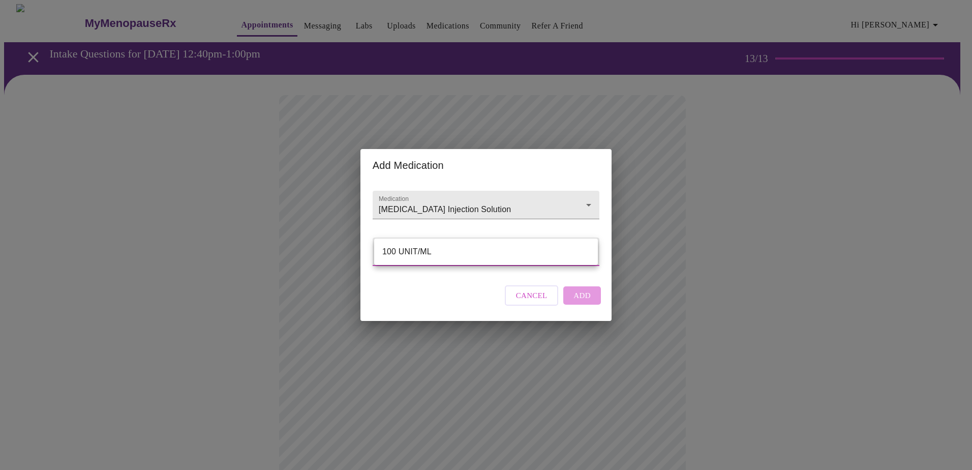
click at [413, 255] on li "100 UNIT/ML" at bounding box center [486, 252] width 224 height 18
type input "100 UNIT/ML"
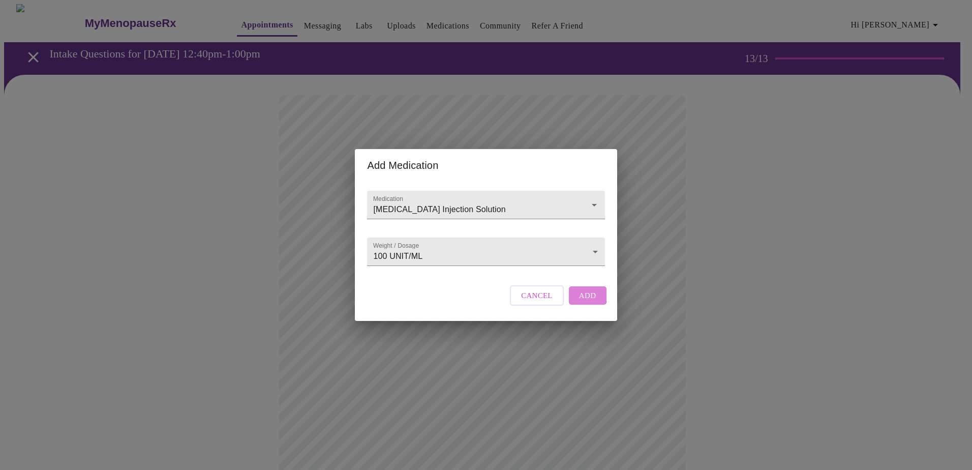
click at [572, 303] on button "Add" at bounding box center [588, 295] width 38 height 18
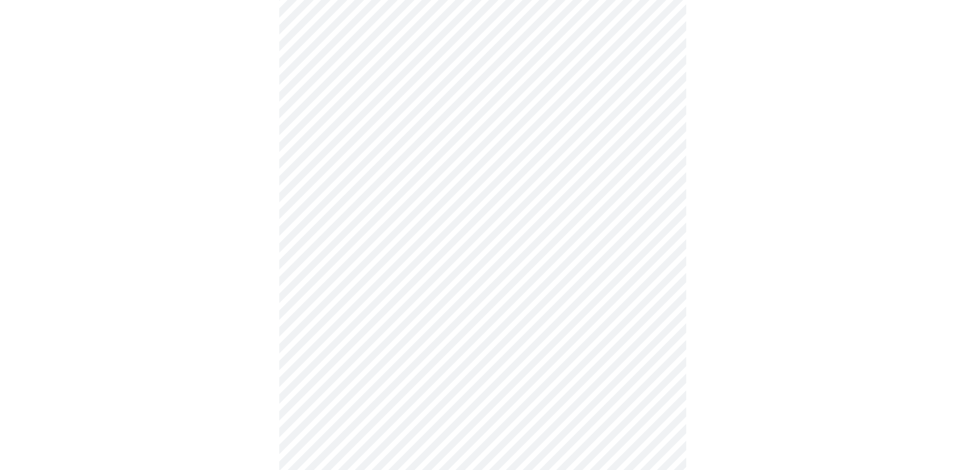
scroll to position [355, 0]
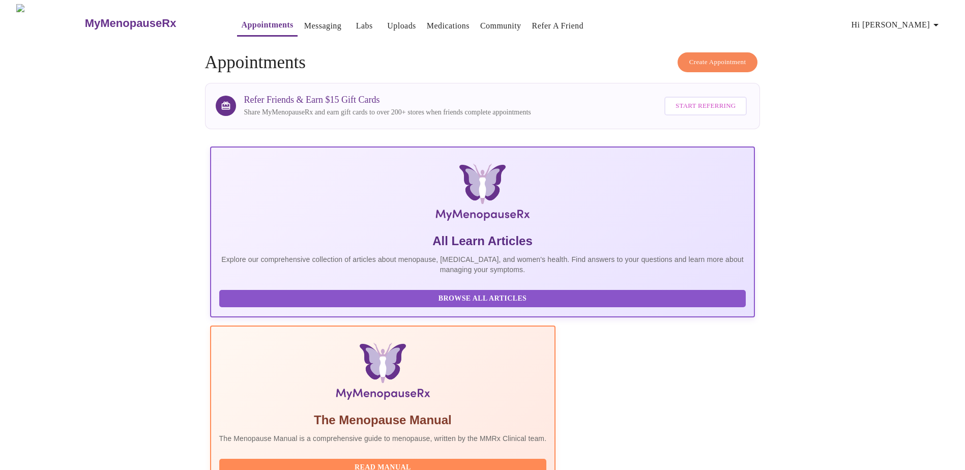
click at [304, 20] on link "Messaging" at bounding box center [322, 26] width 37 height 14
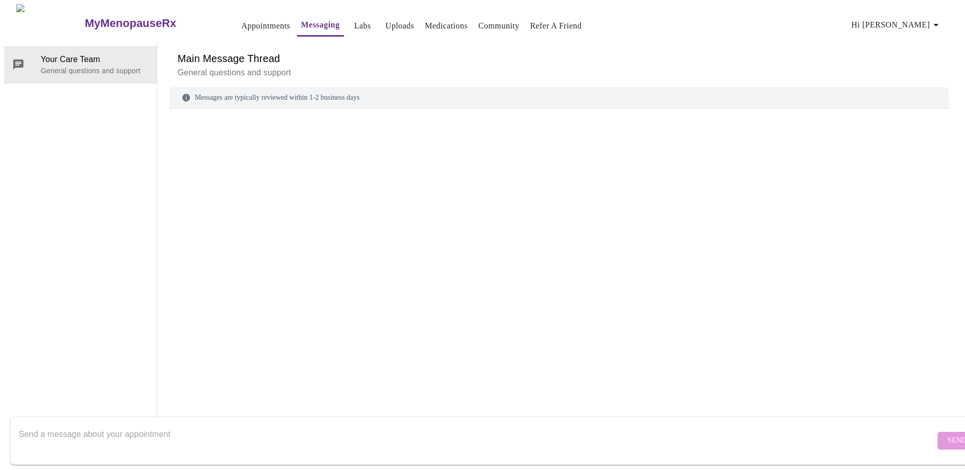
click at [354, 20] on link "Labs" at bounding box center [362, 26] width 17 height 14
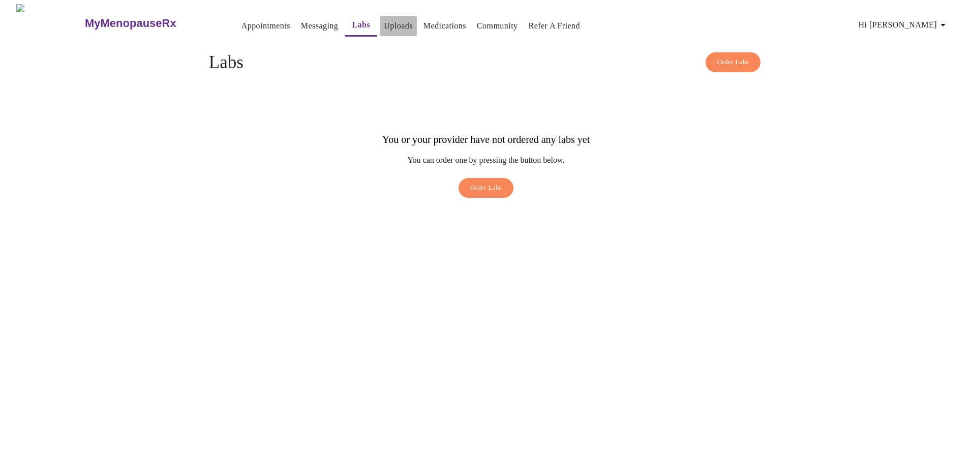
click at [384, 20] on link "Uploads" at bounding box center [398, 26] width 29 height 14
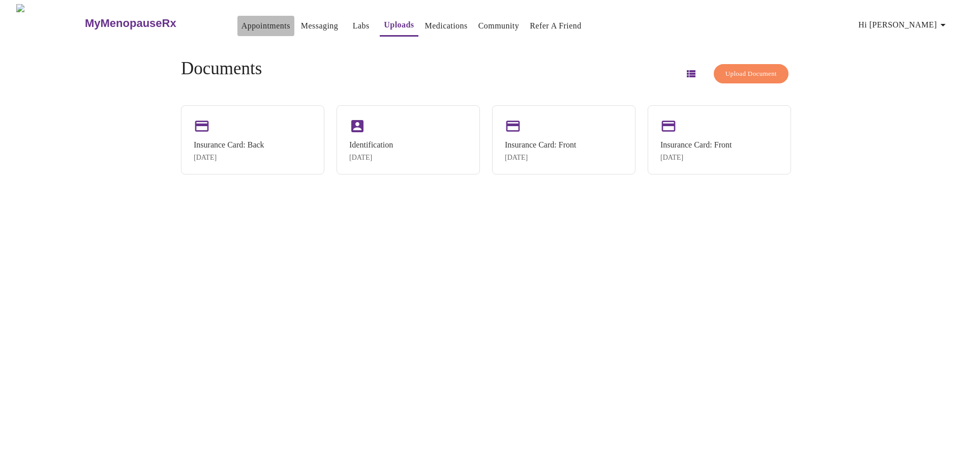
click at [242, 24] on link "Appointments" at bounding box center [266, 26] width 49 height 14
click at [536, 146] on div "Insurance Card: Front" at bounding box center [540, 143] width 71 height 9
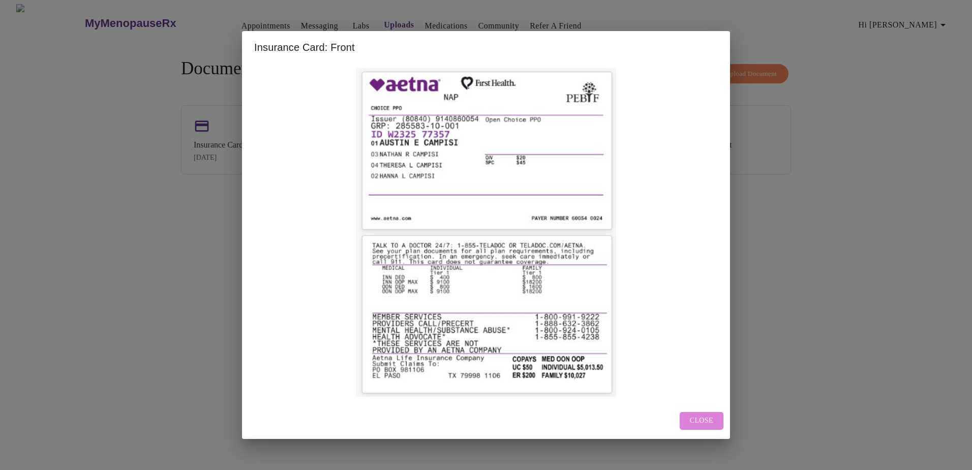
drag, startPoint x: 700, startPoint y: 414, endPoint x: 688, endPoint y: 309, distance: 106.0
click at [700, 410] on div "Close" at bounding box center [486, 421] width 488 height 36
click at [702, 423] on span "Close" at bounding box center [701, 420] width 23 height 13
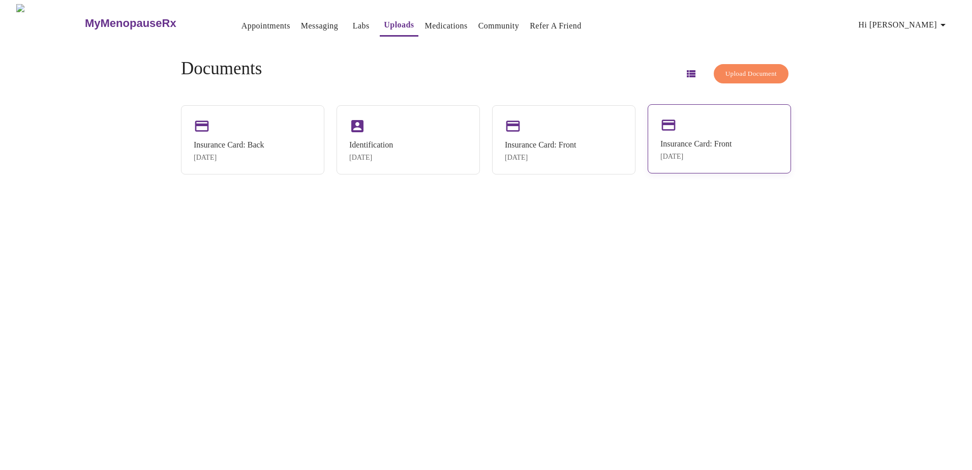
click at [716, 150] on div "Insurance Card: Front [DATE]" at bounding box center [696, 149] width 71 height 21
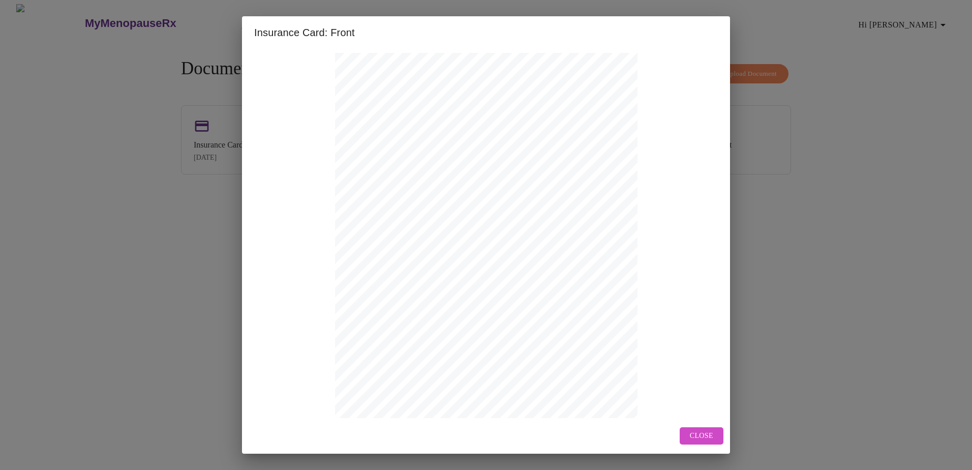
click at [708, 434] on span "Close" at bounding box center [701, 436] width 23 height 13
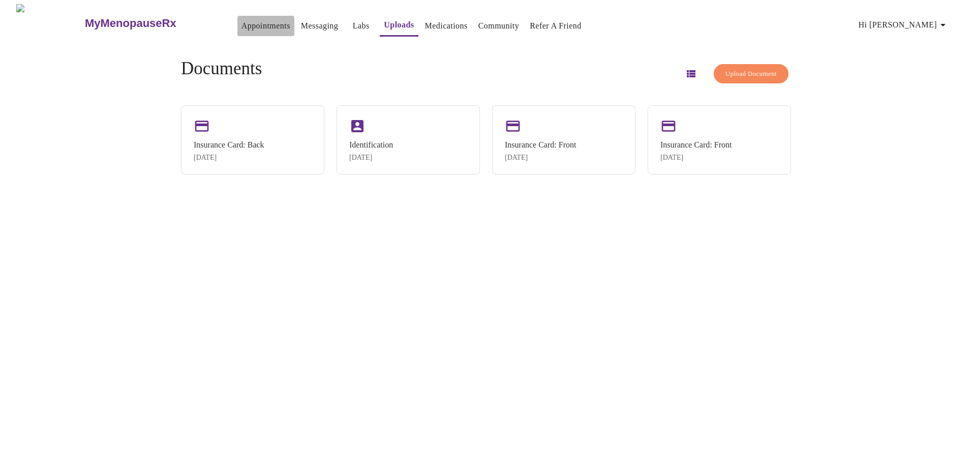
click at [242, 24] on link "Appointments" at bounding box center [266, 26] width 49 height 14
